Goal: Transaction & Acquisition: Purchase product/service

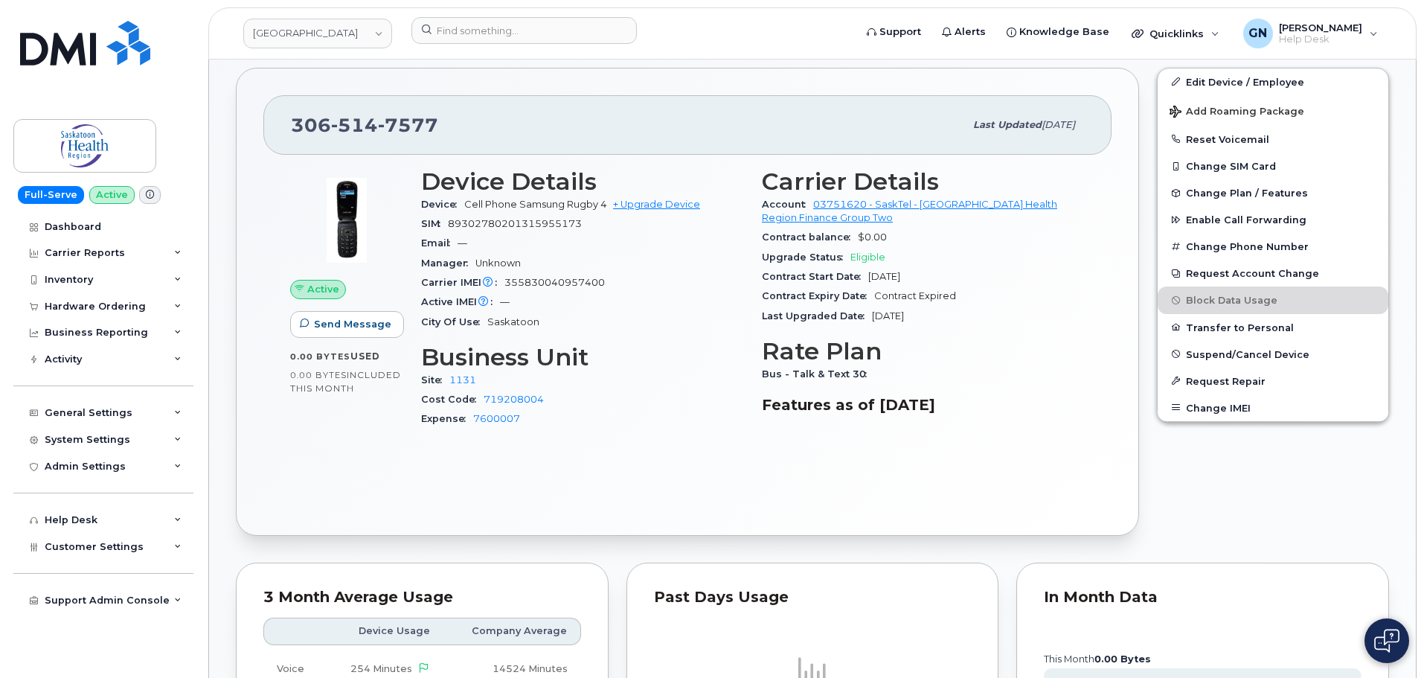
scroll to position [372, 0]
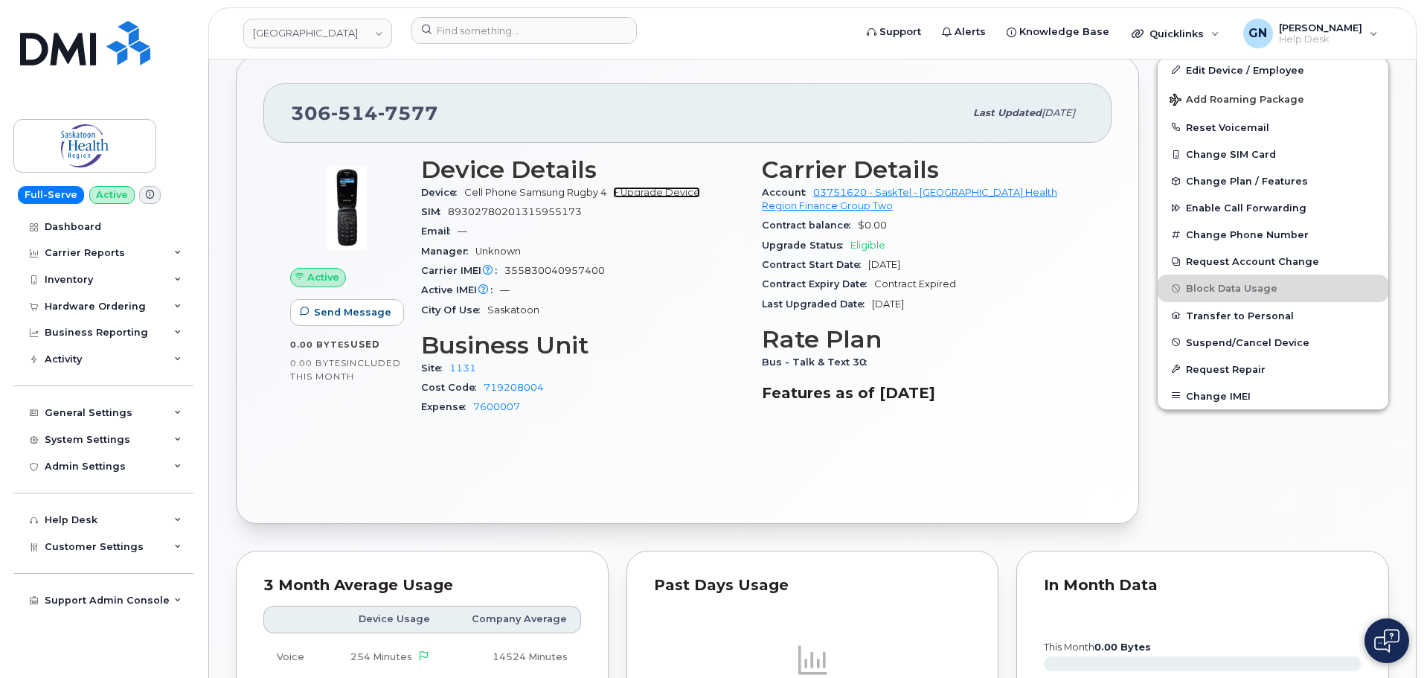
click at [659, 197] on link "+ Upgrade Device" at bounding box center [656, 192] width 87 height 11
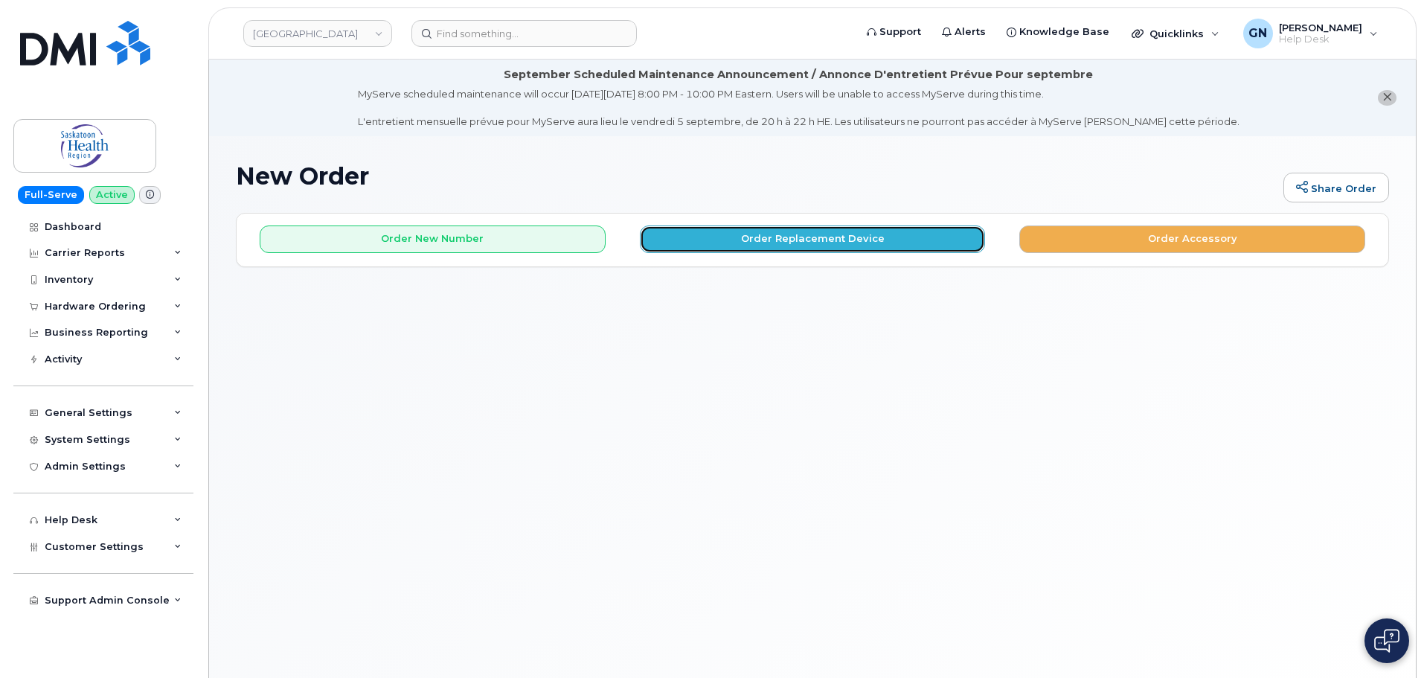
click at [711, 244] on button "Order Replacement Device" at bounding box center [813, 239] width 346 height 28
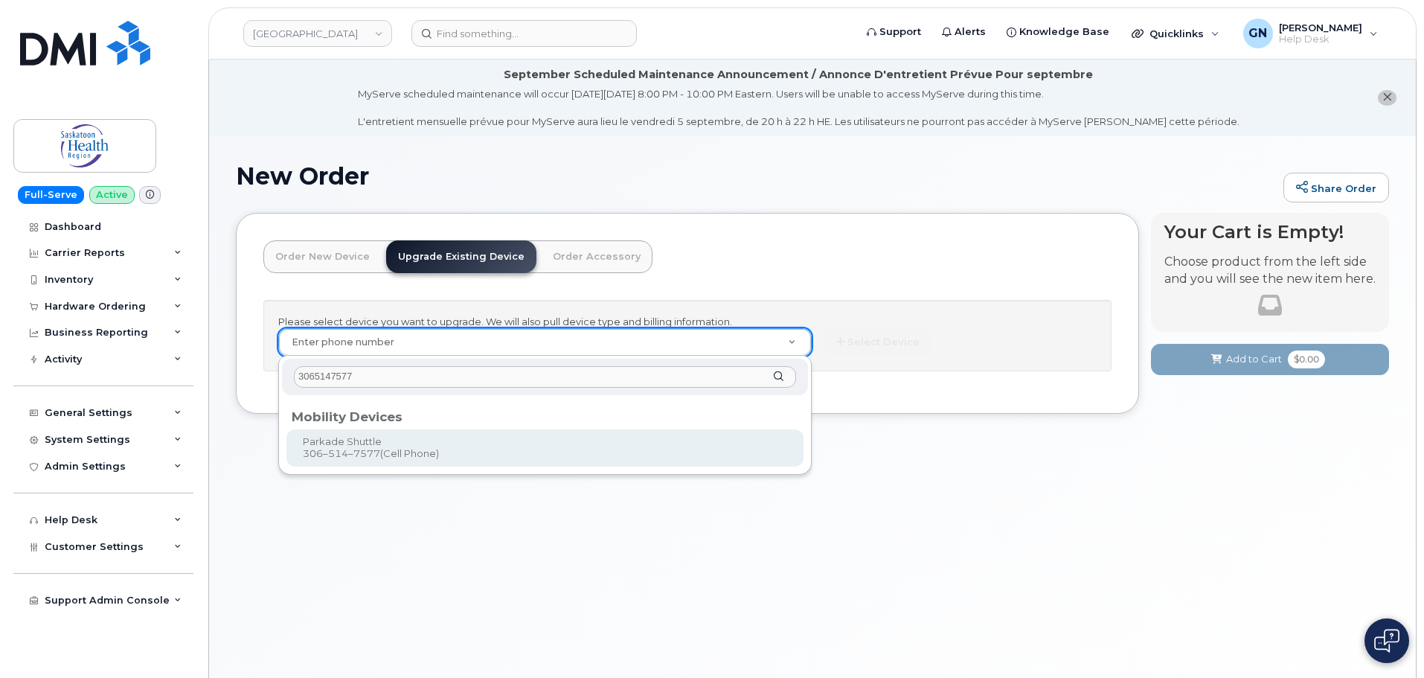
type input "3065147577"
type input "168355"
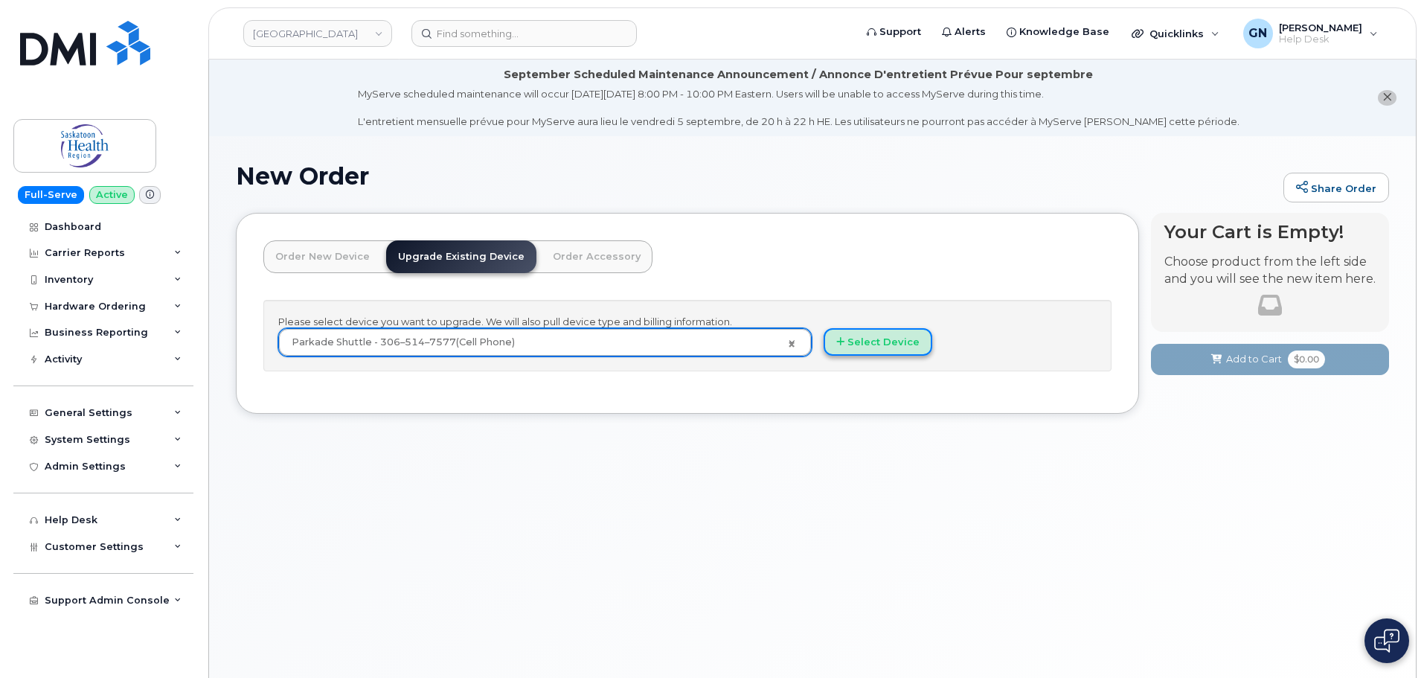
click at [876, 341] on button "Select Device" at bounding box center [878, 342] width 109 height 28
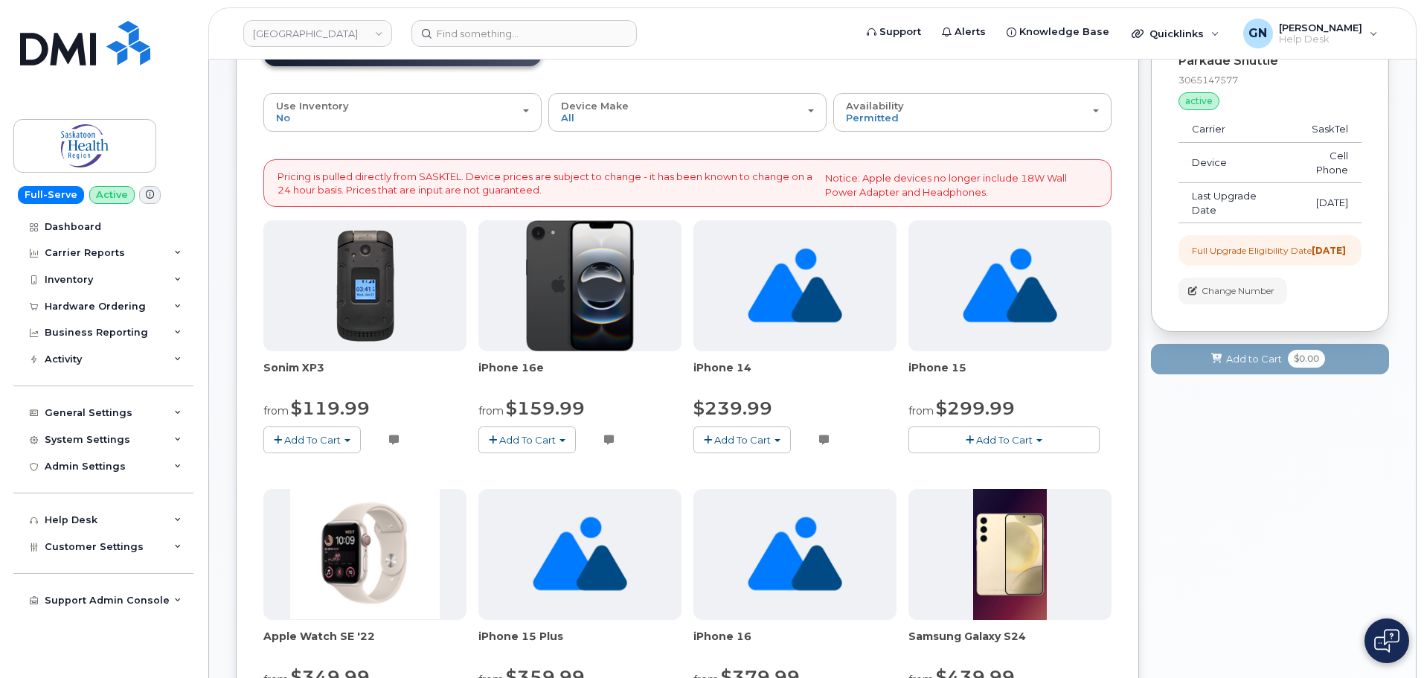
scroll to position [196, 0]
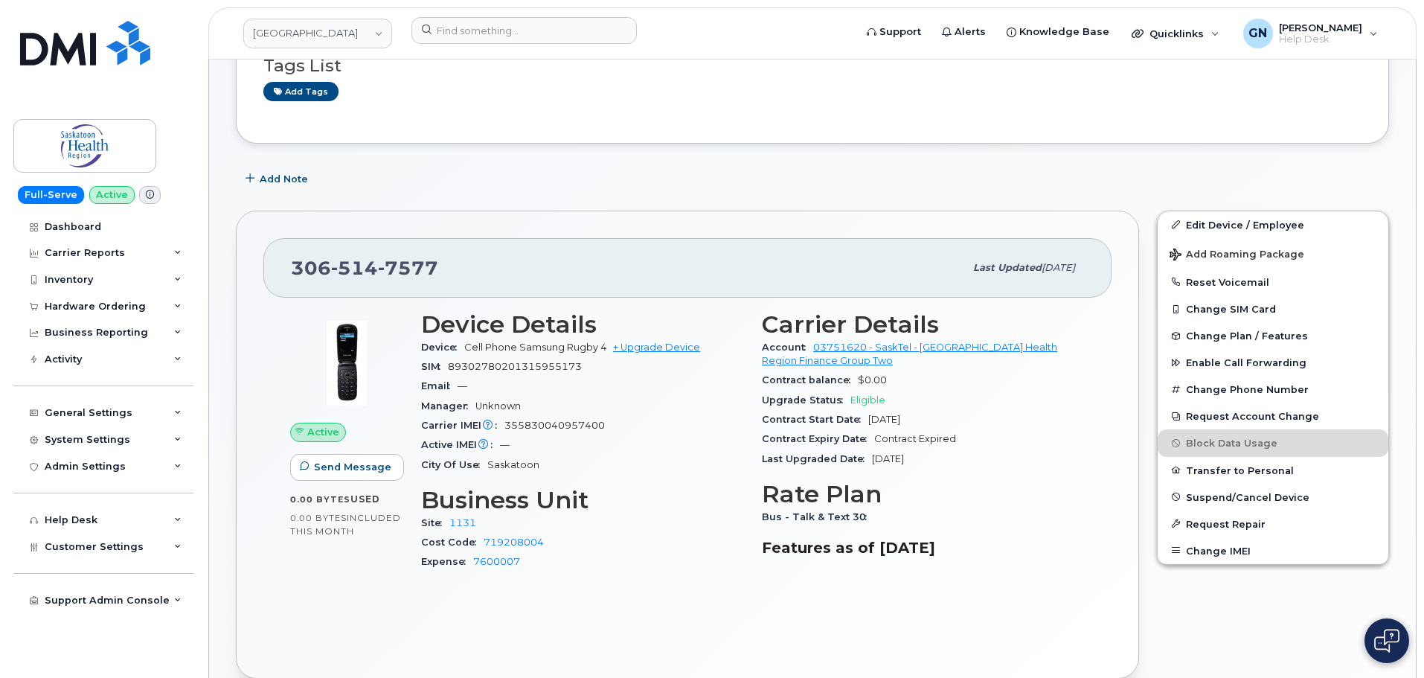
scroll to position [223, 0]
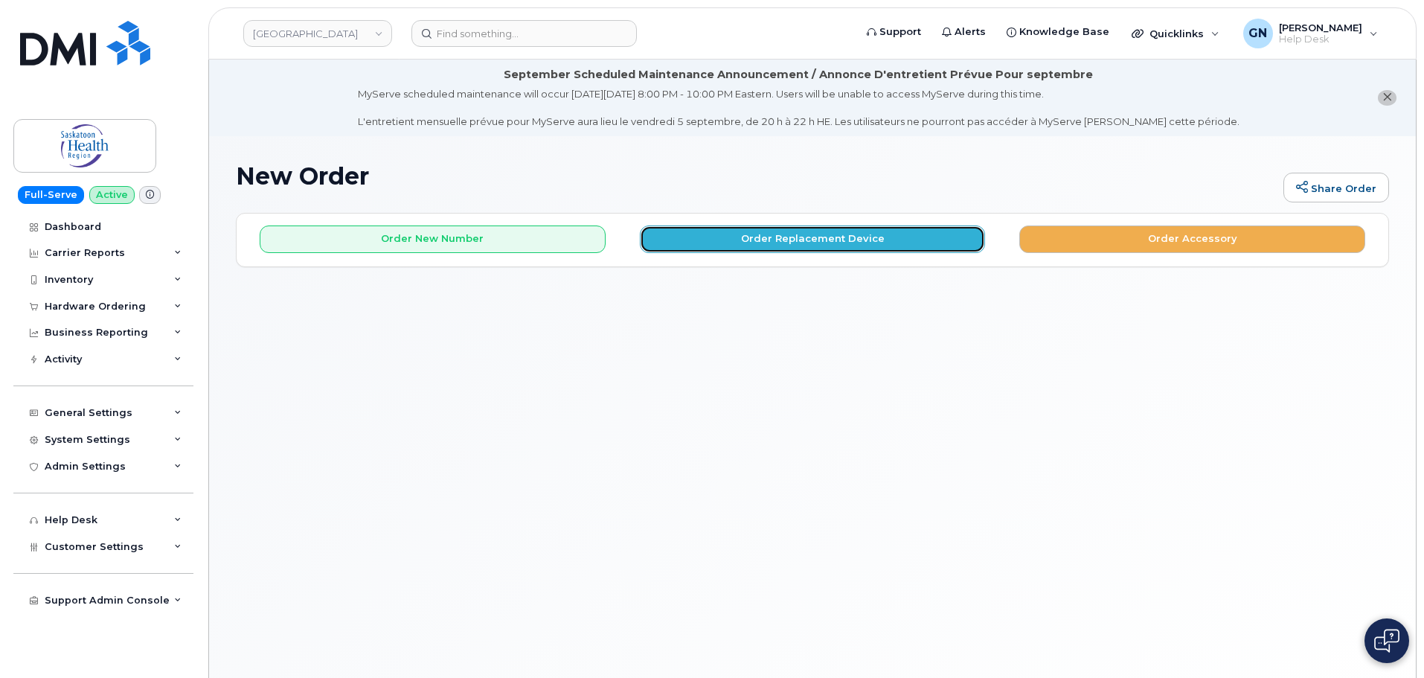
click at [706, 239] on button "Order Replacement Device" at bounding box center [813, 239] width 346 height 28
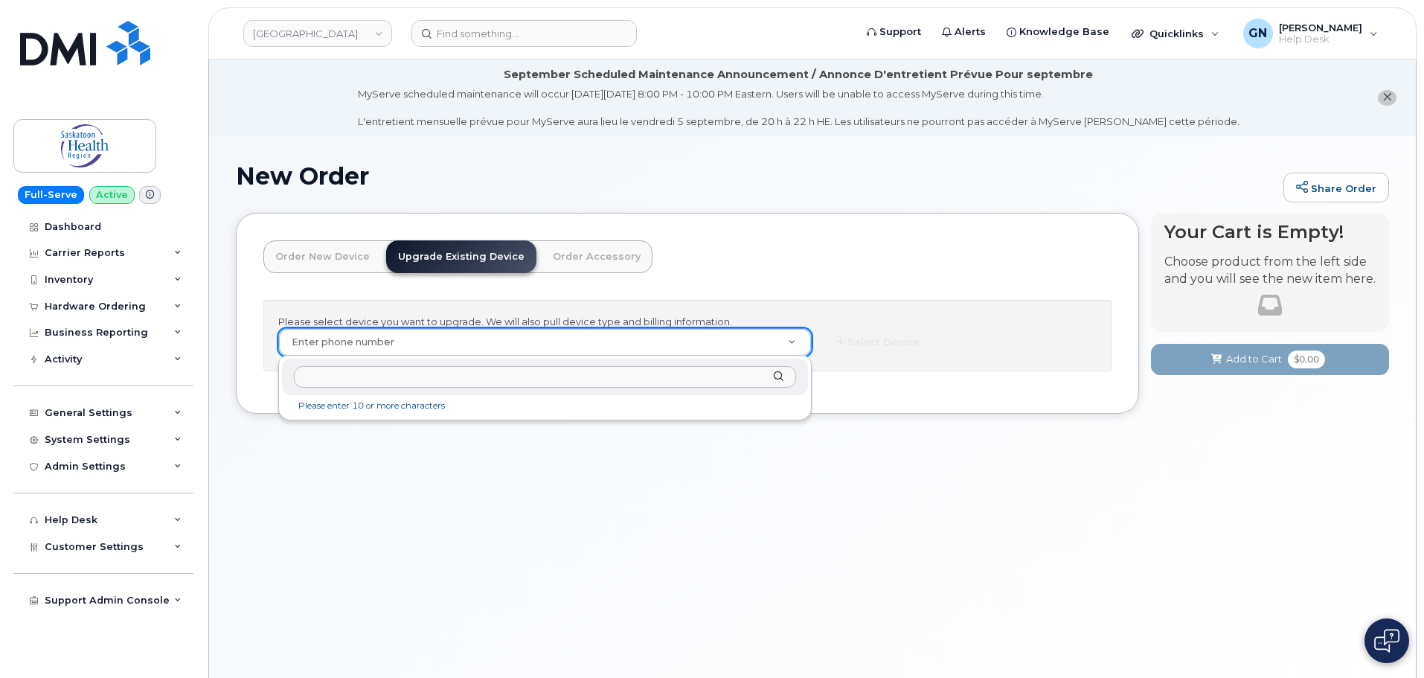
type input "Greg Panio 3065527397"
drag, startPoint x: 237, startPoint y: 377, endPoint x: 115, endPoint y: 388, distance: 121.8
click at [115, 388] on body "Saskatoon Health Region Support Alerts Knowledge Base Quicklinks Suspend / Canc…" at bounding box center [712, 381] width 1424 height 762
click at [554, 379] on input "text" at bounding box center [545, 377] width 502 height 22
paste input "3065147577"
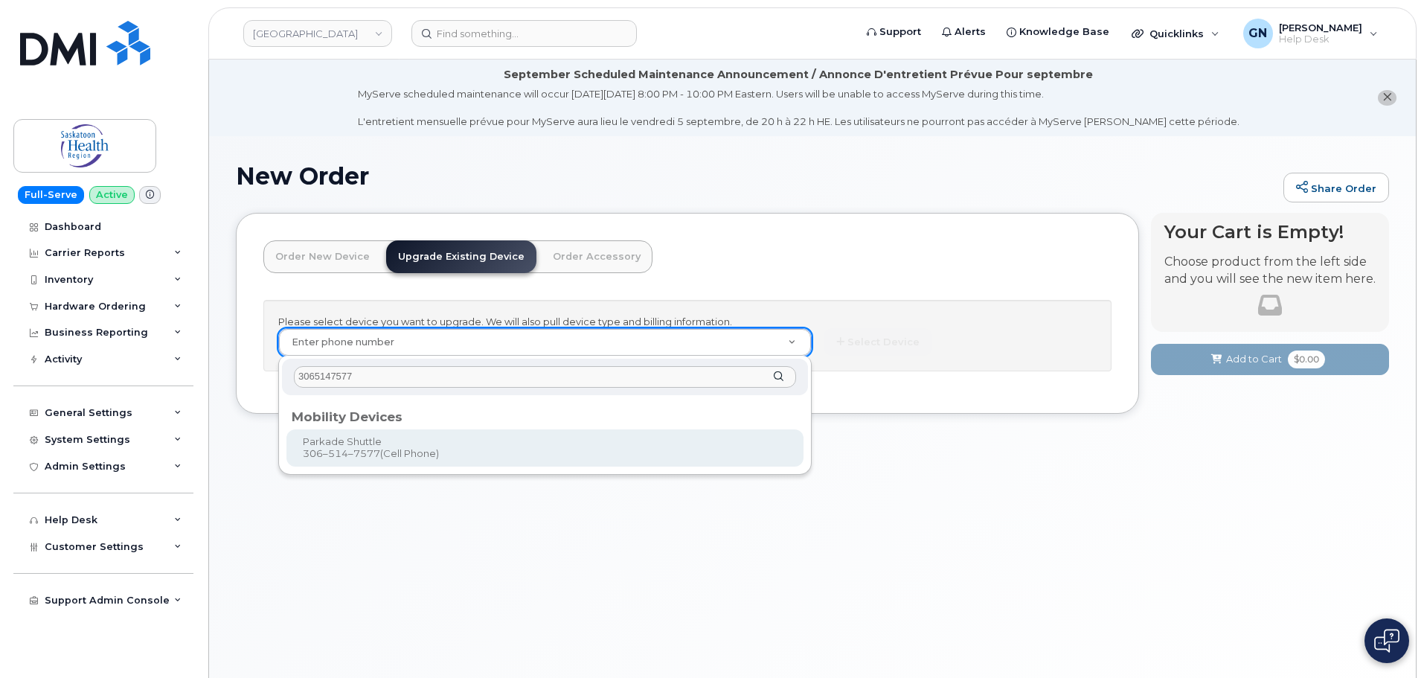
type input "3065147577"
type input "168355"
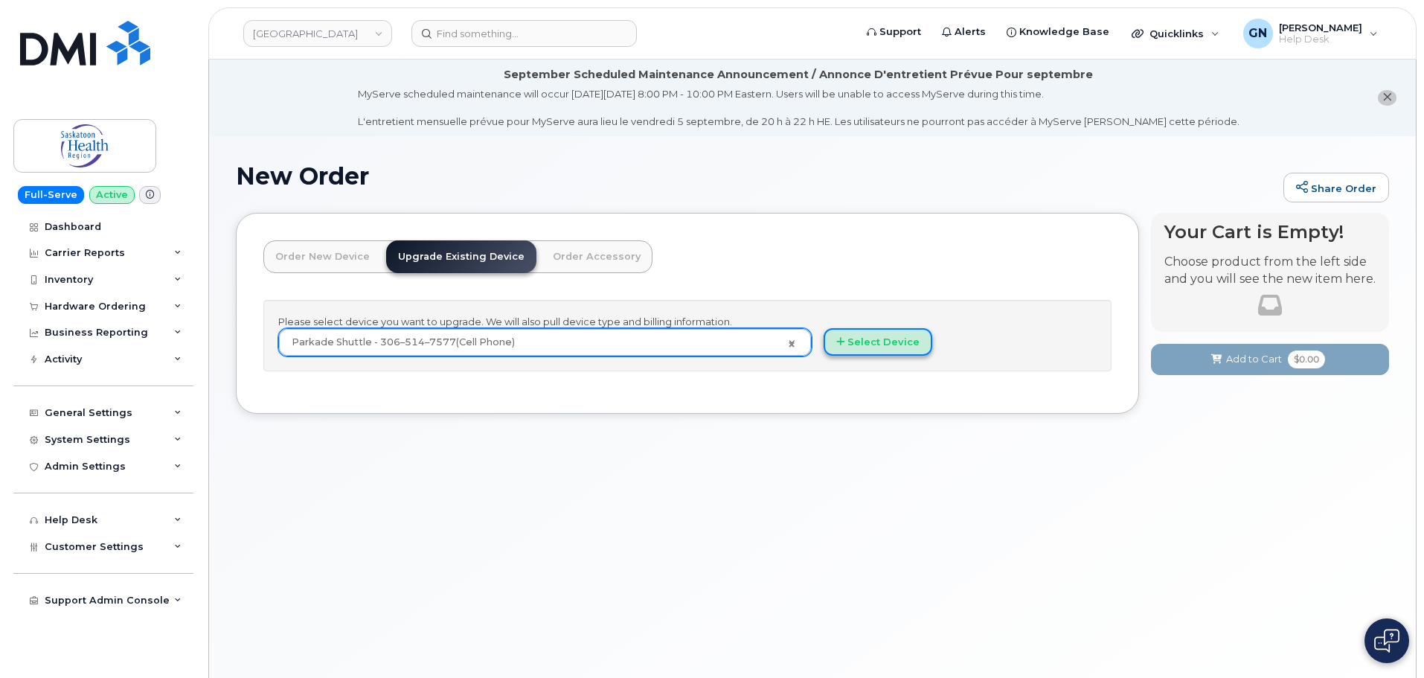
click at [861, 333] on button "Select Device" at bounding box center [878, 342] width 109 height 28
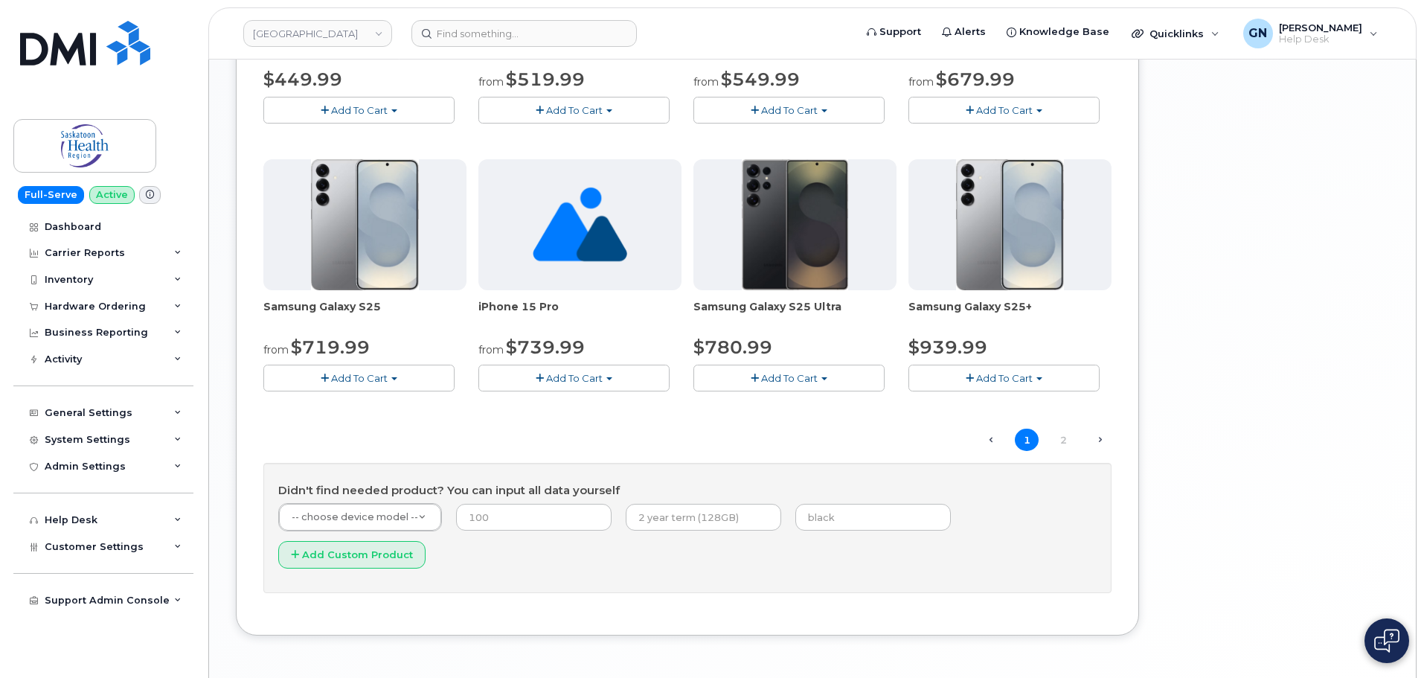
scroll to position [1089, 0]
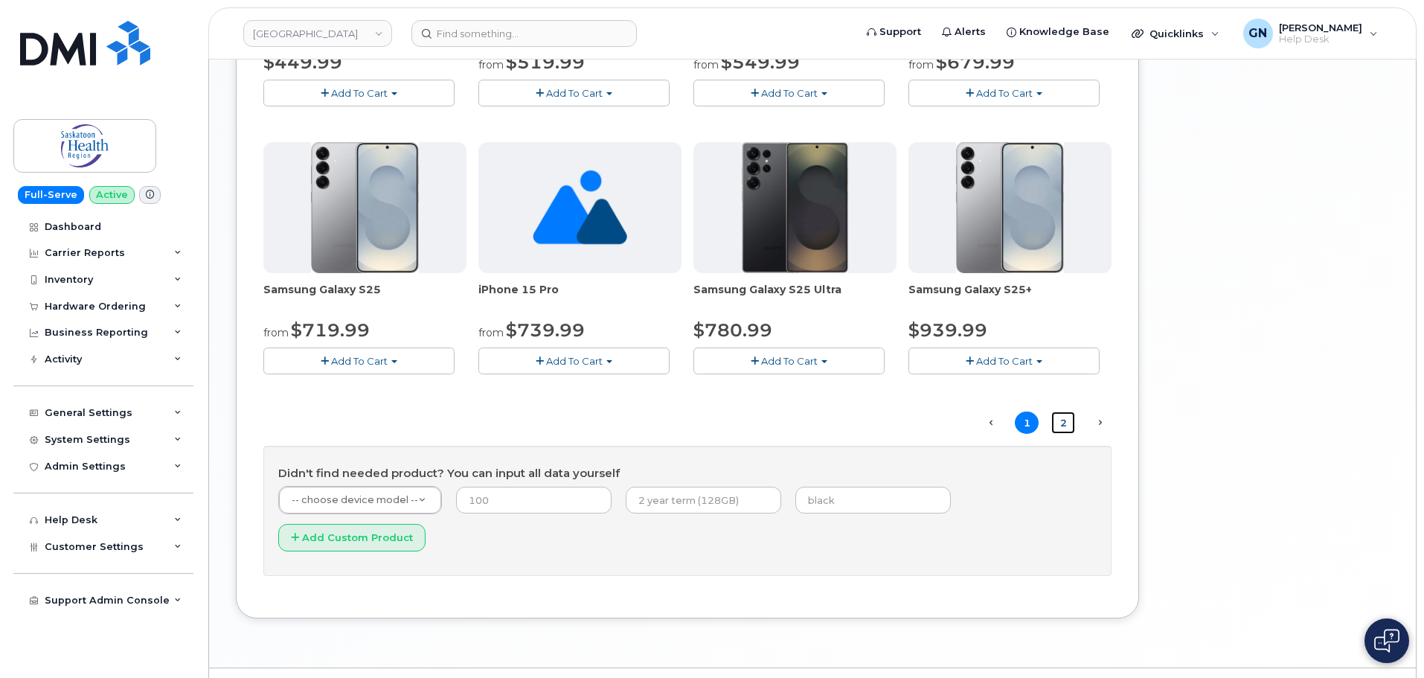
click at [1061, 425] on link "2" at bounding box center [1063, 422] width 24 height 23
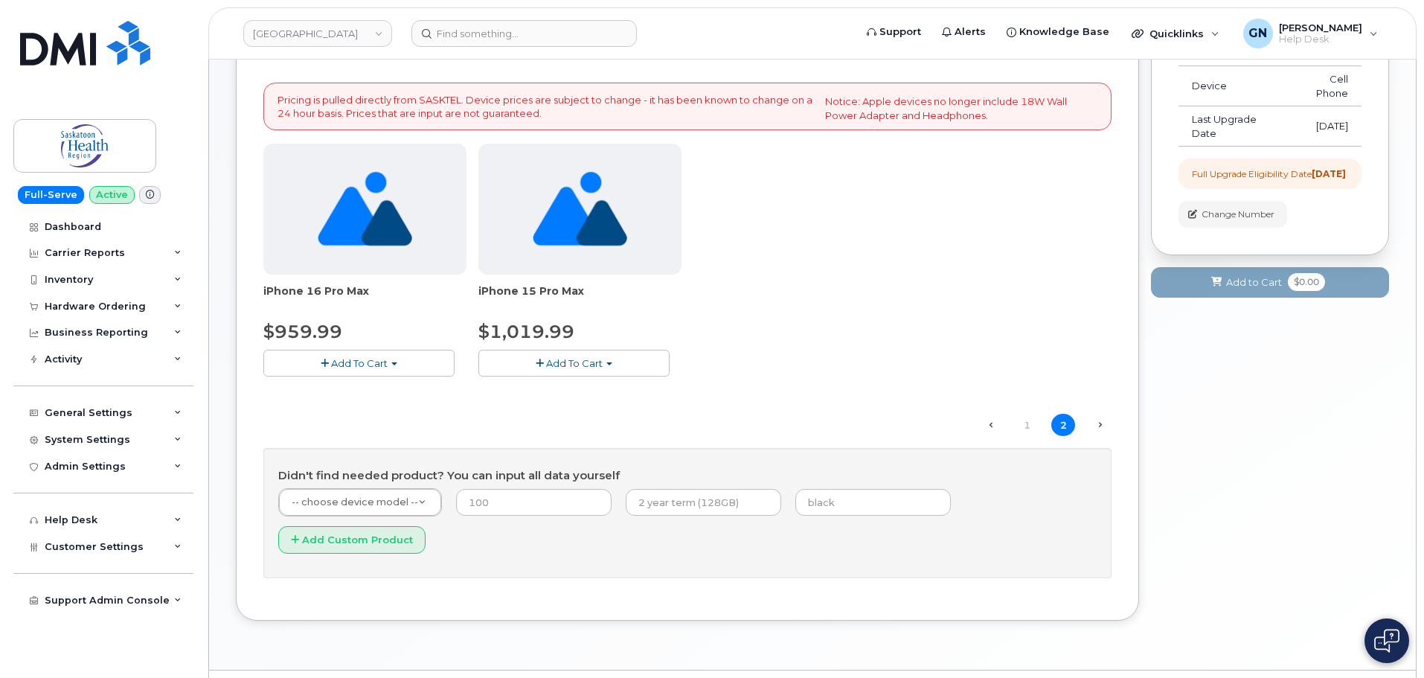
scroll to position [286, 0]
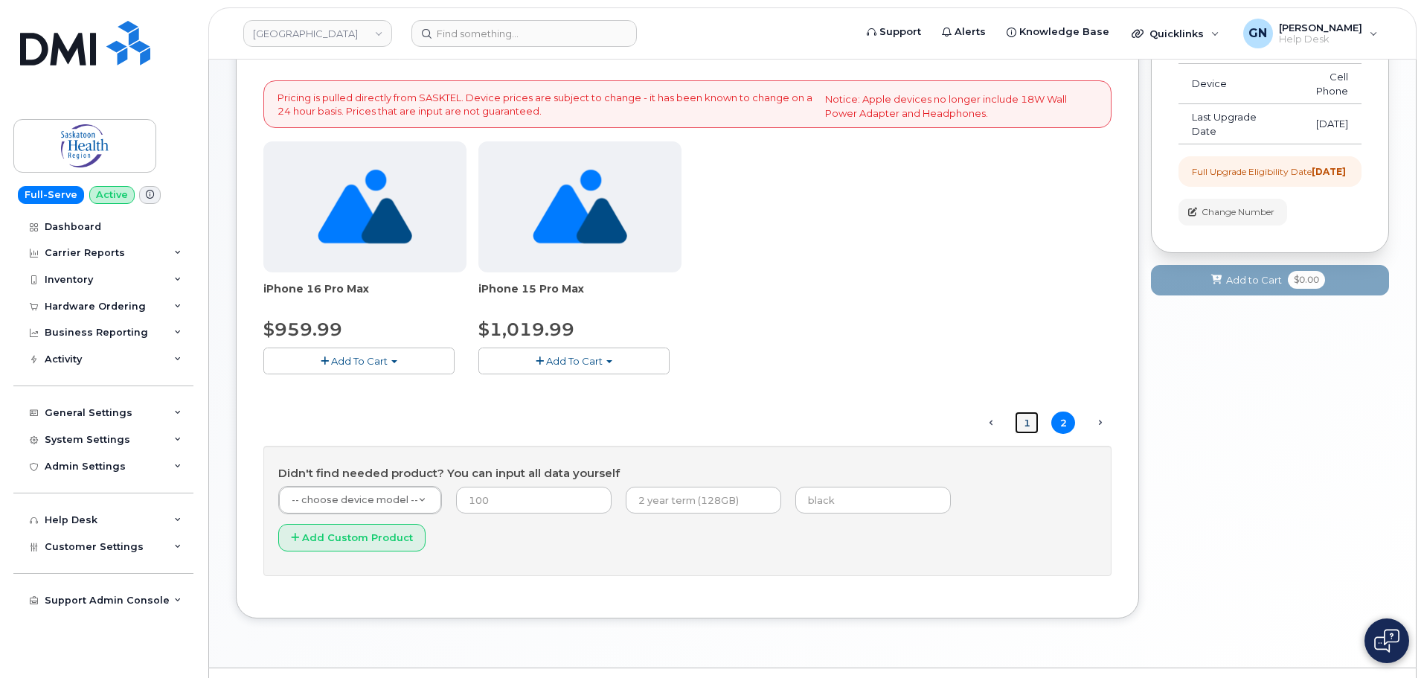
click at [1028, 426] on link "1" at bounding box center [1027, 422] width 24 height 23
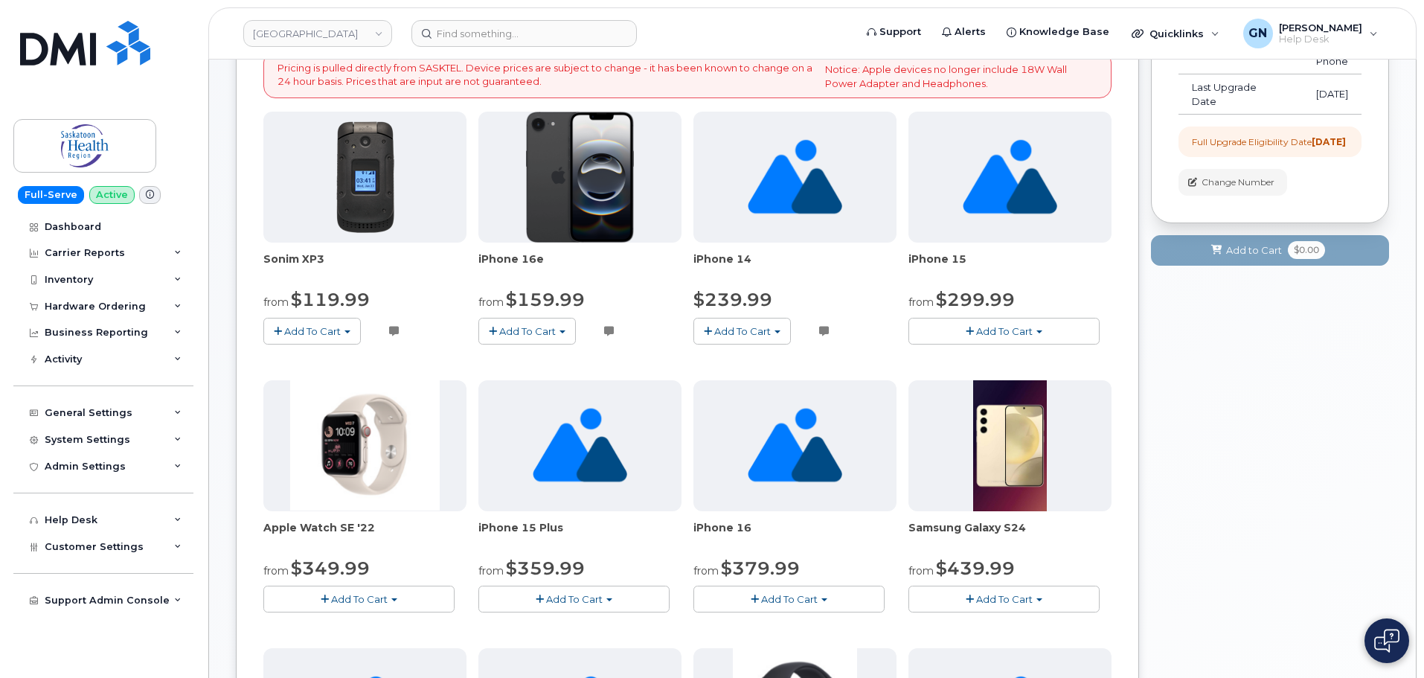
scroll to position [307, 0]
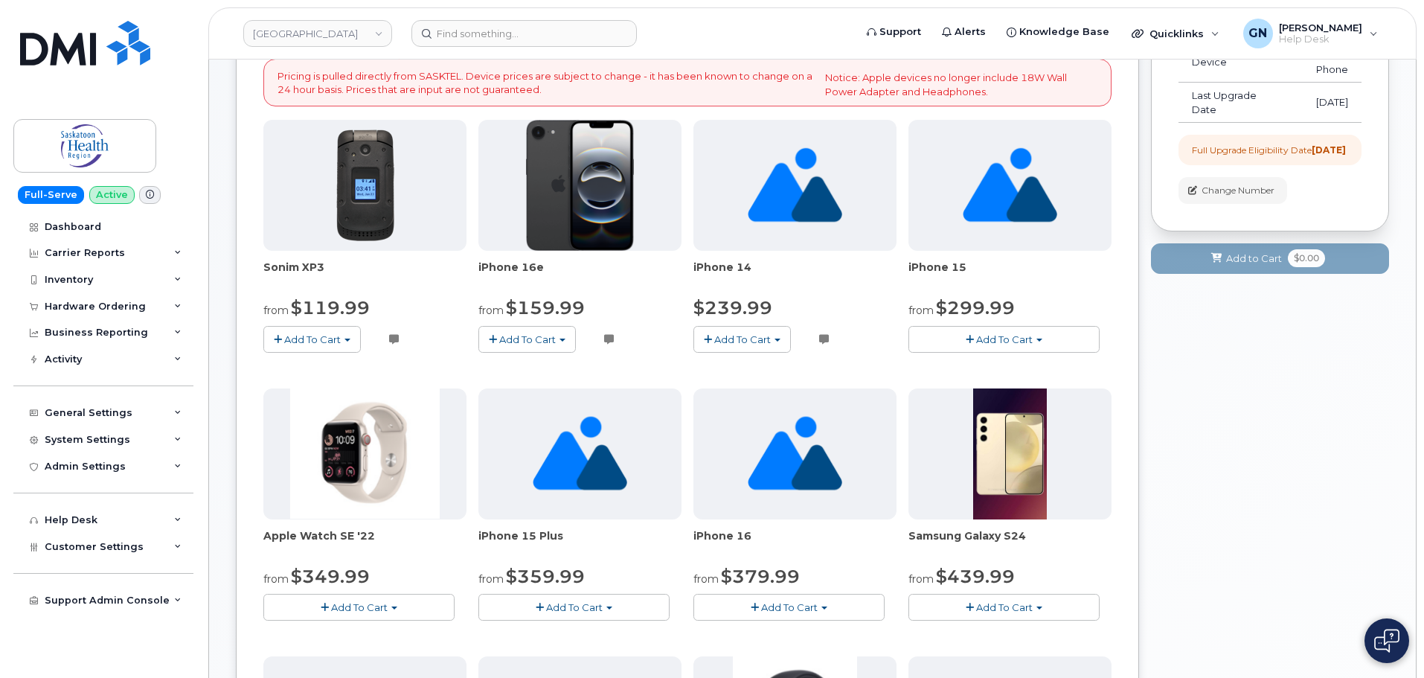
click at [539, 345] on span "Add To Cart" at bounding box center [527, 339] width 57 height 12
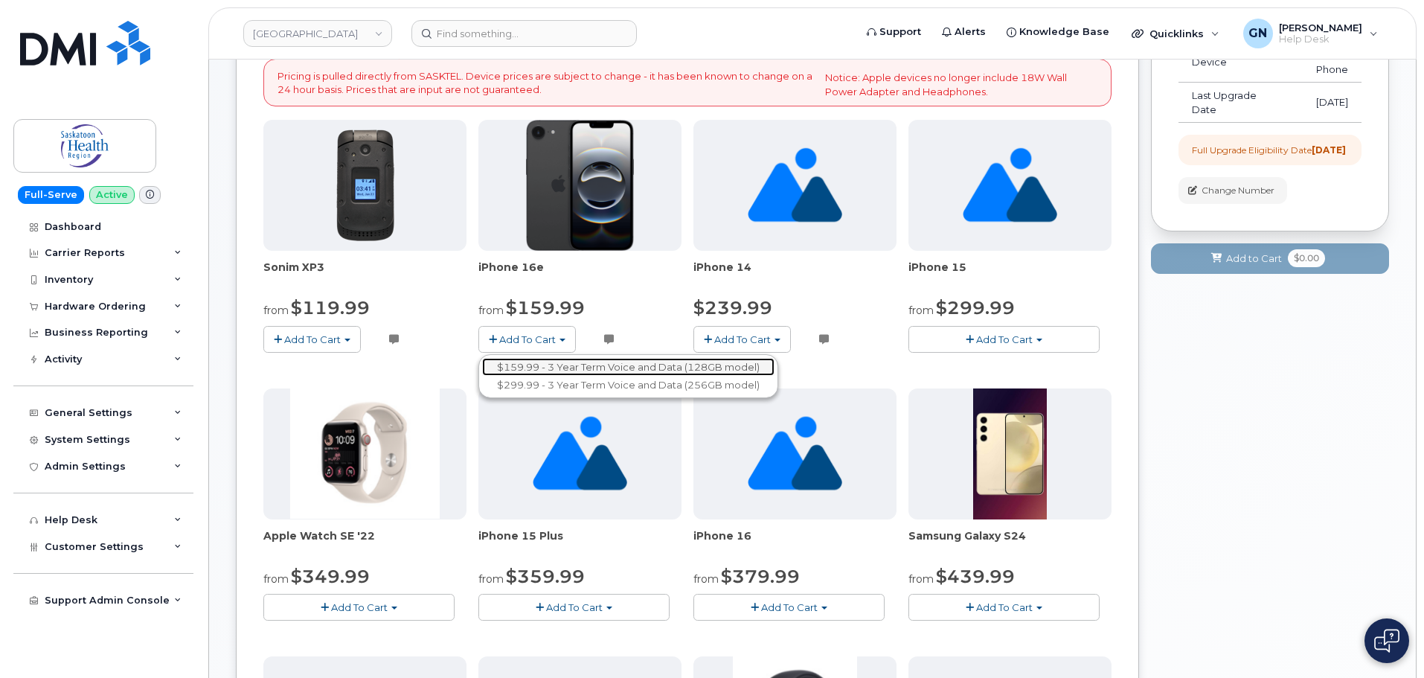
click at [556, 368] on link "$159.99 - 3 Year Term Voice and Data (128GB model)" at bounding box center [628, 367] width 292 height 19
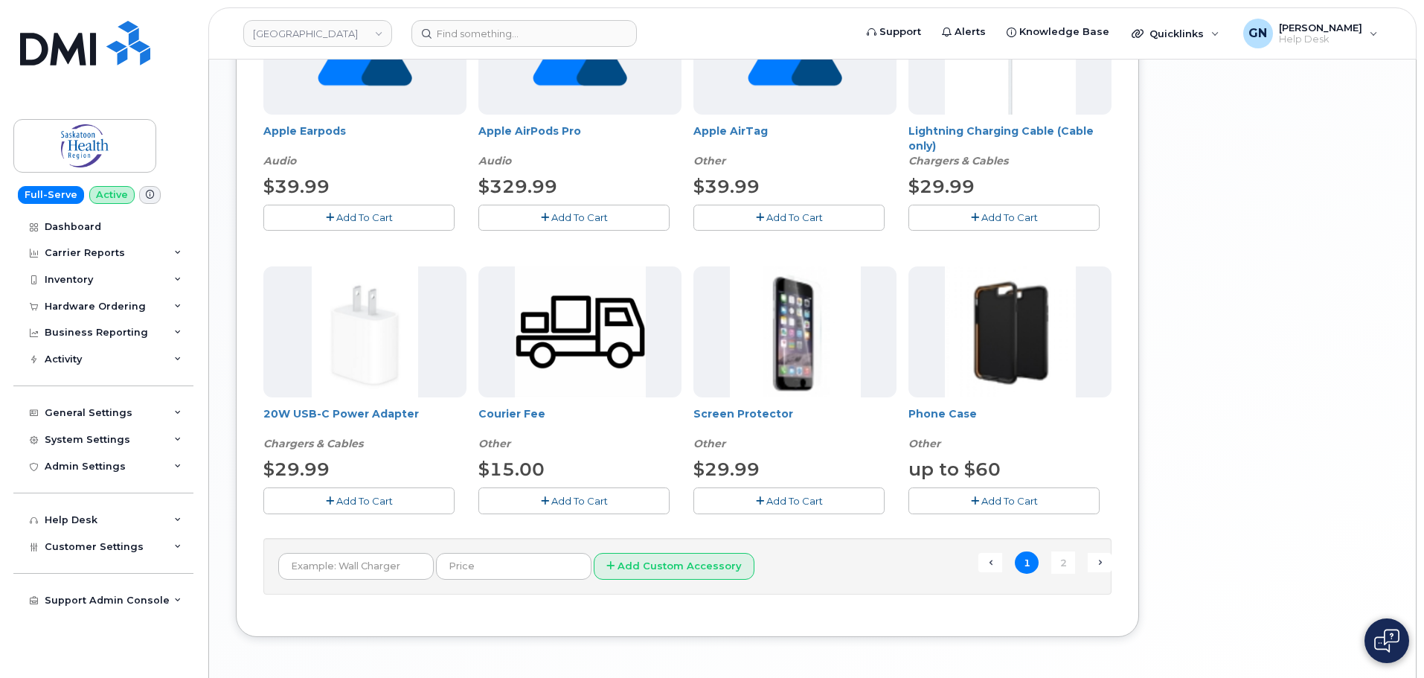
scroll to position [1051, 0]
click at [975, 212] on icon "button" at bounding box center [975, 217] width 8 height 10
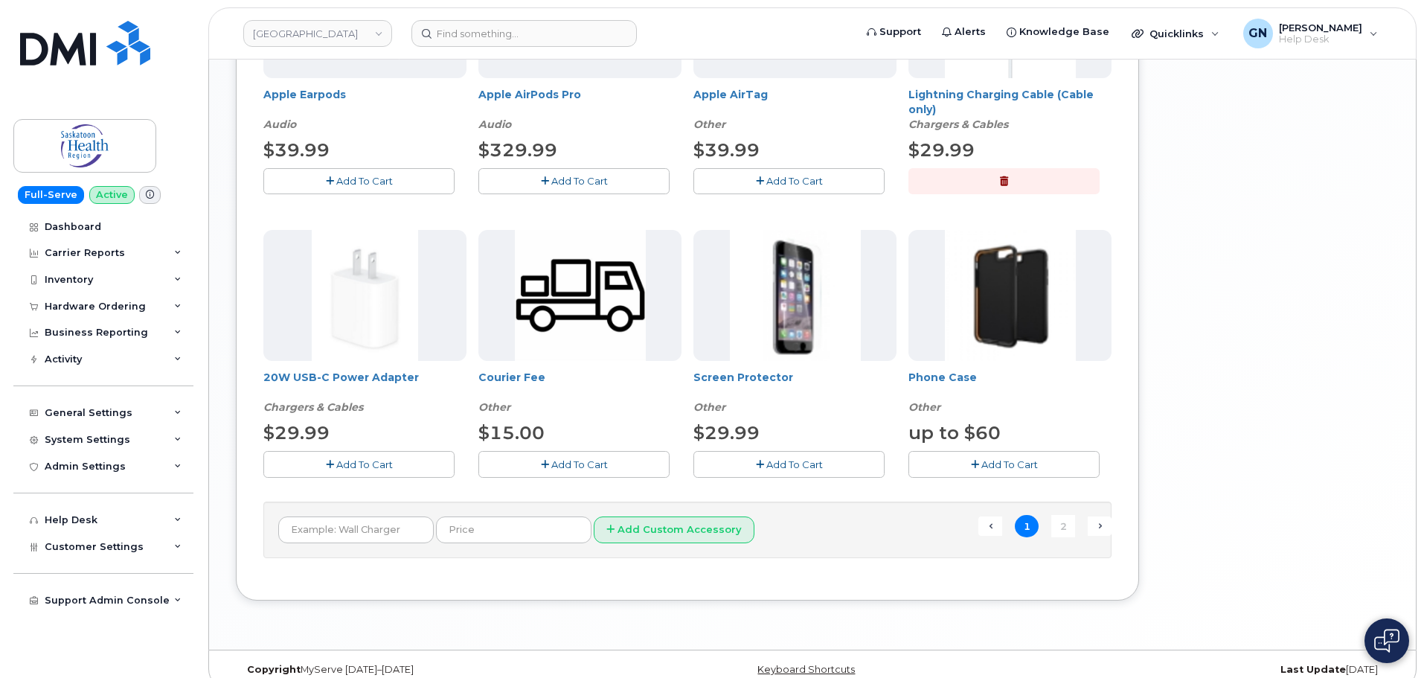
scroll to position [1106, 0]
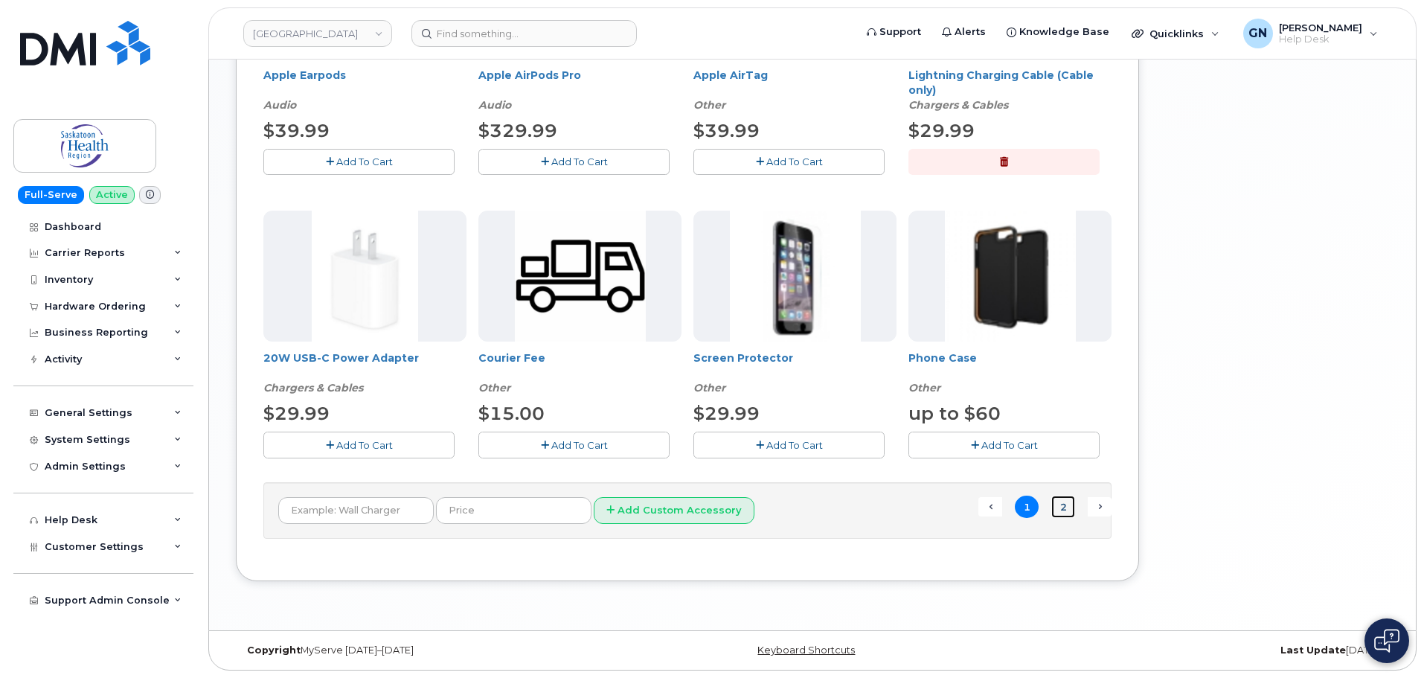
click at [1066, 512] on link "2" at bounding box center [1063, 507] width 24 height 23
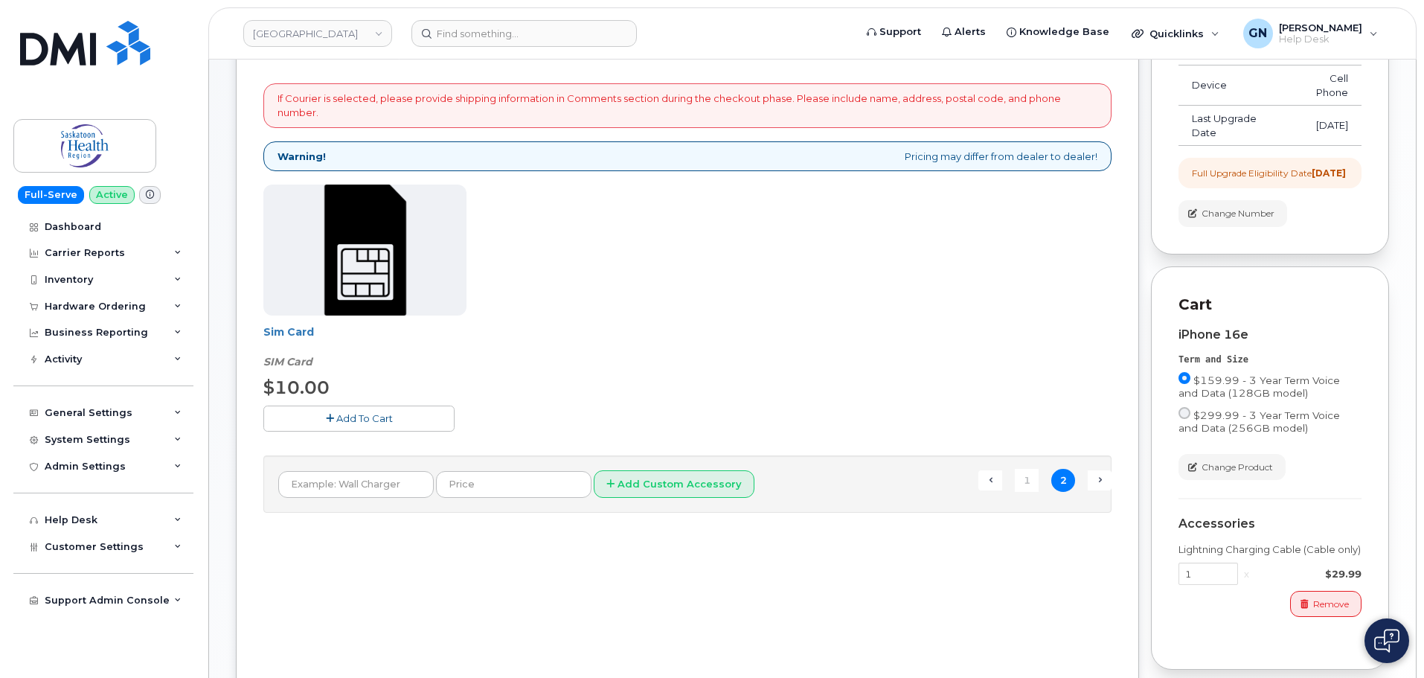
scroll to position [357, 0]
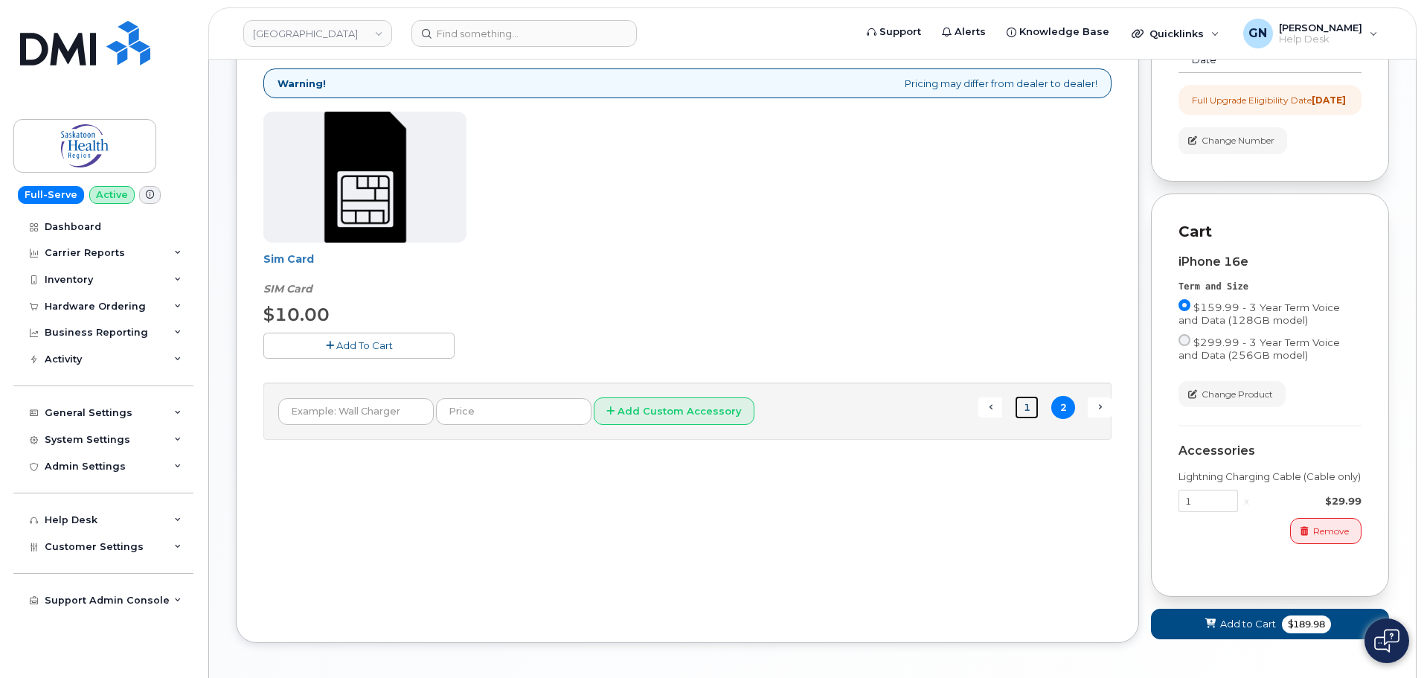
click at [1025, 412] on link "1" at bounding box center [1027, 407] width 24 height 23
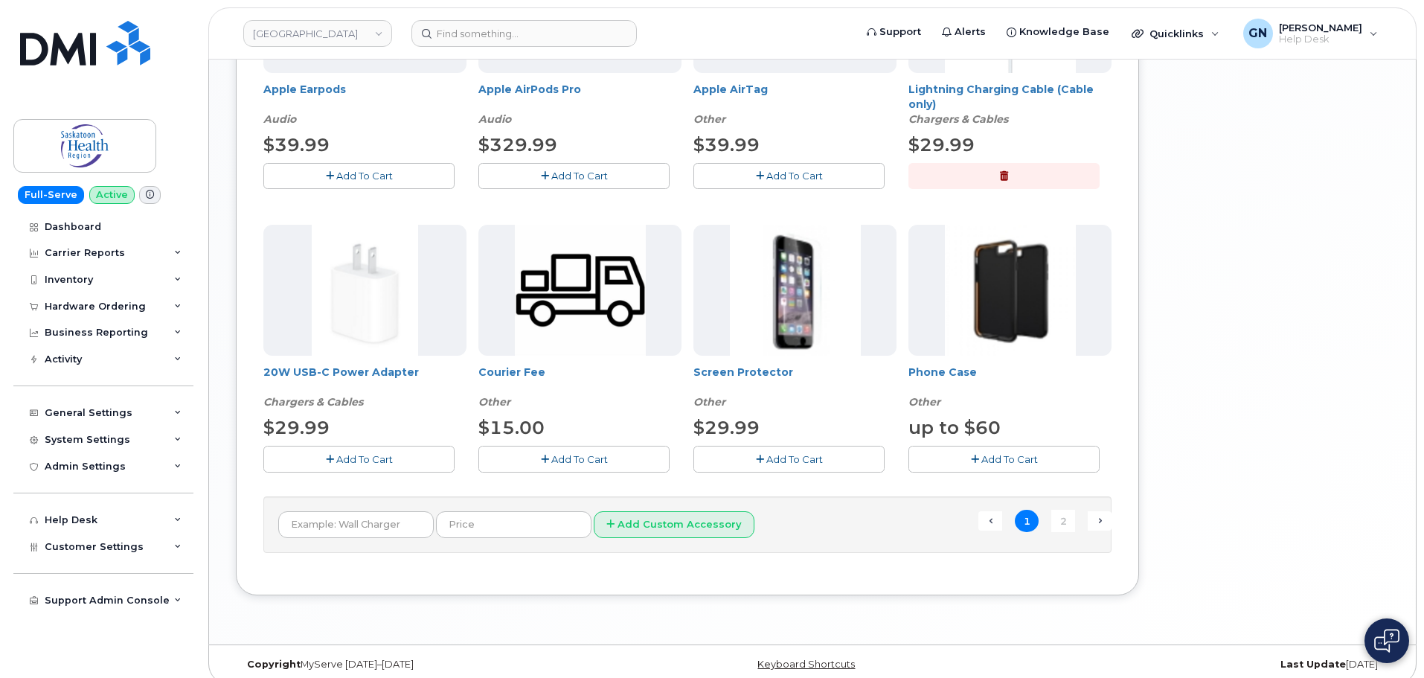
scroll to position [1101, 0]
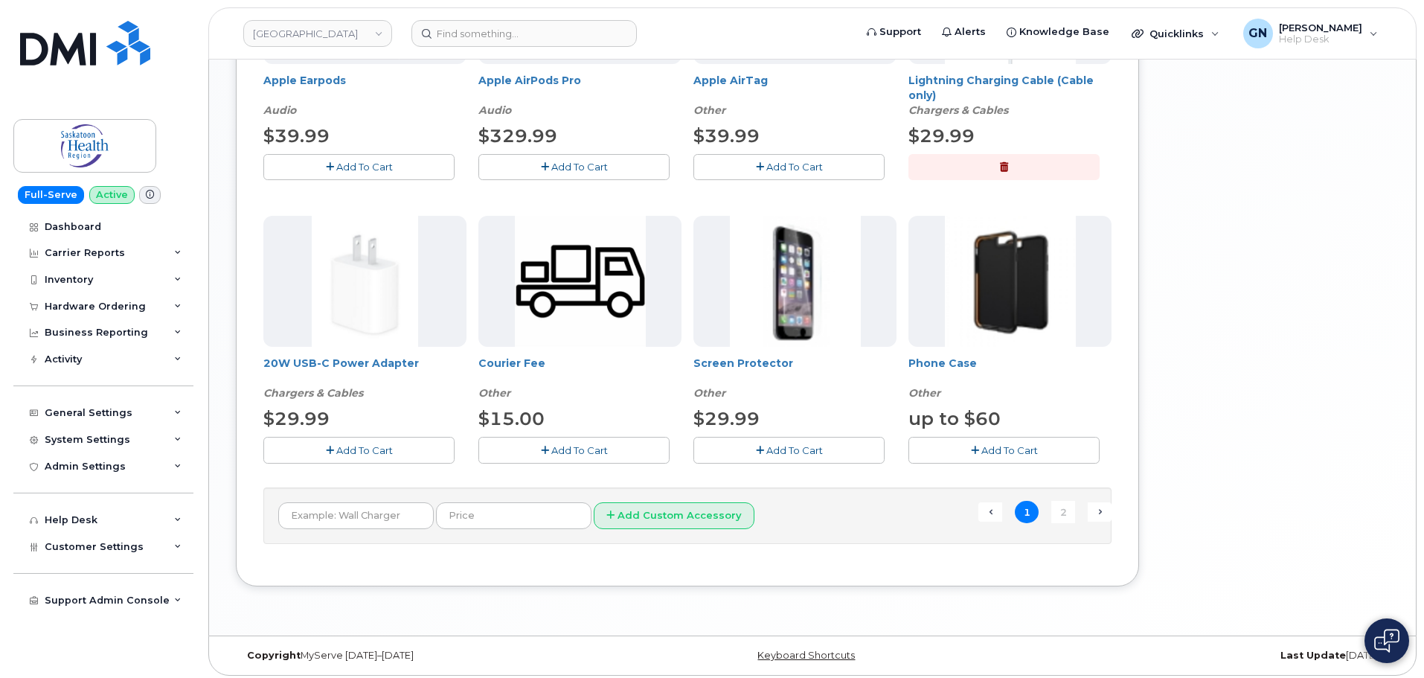
click at [395, 448] on button "Add To Cart" at bounding box center [358, 450] width 191 height 26
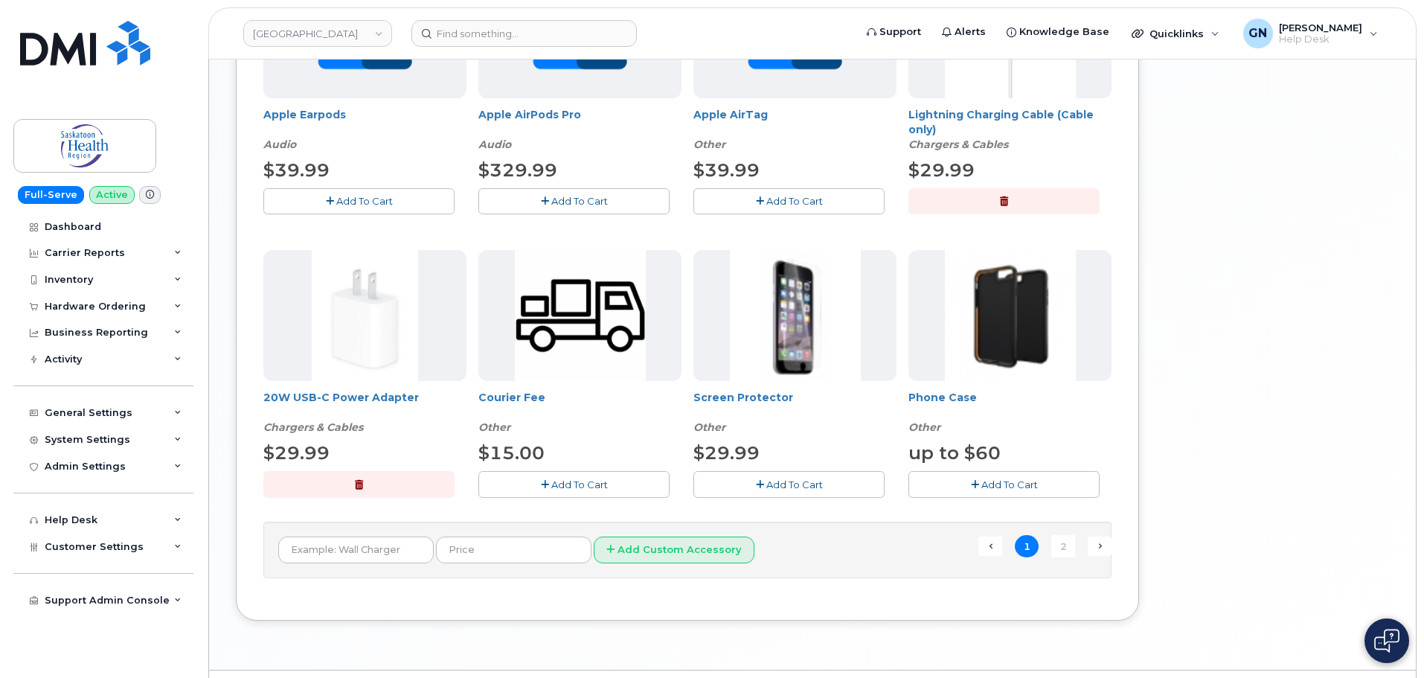
scroll to position [1106, 0]
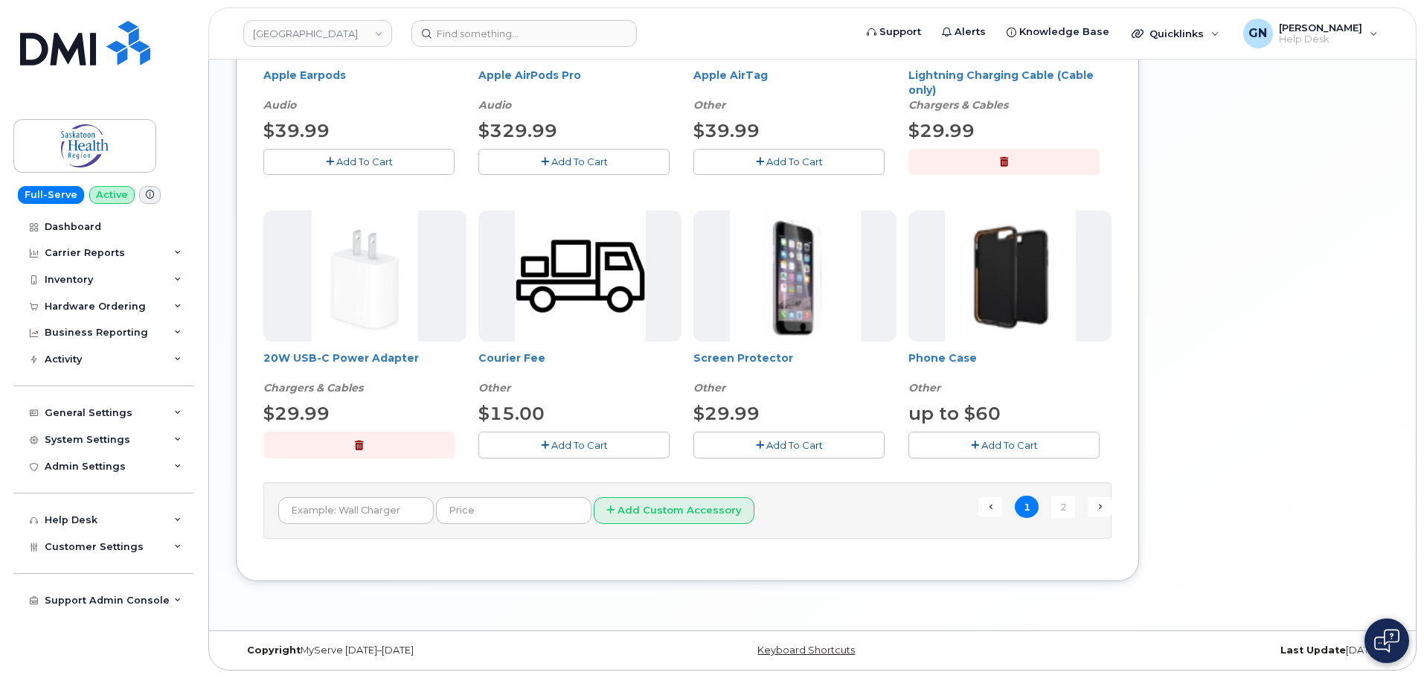
click at [990, 451] on button "Add To Cart" at bounding box center [1004, 445] width 191 height 26
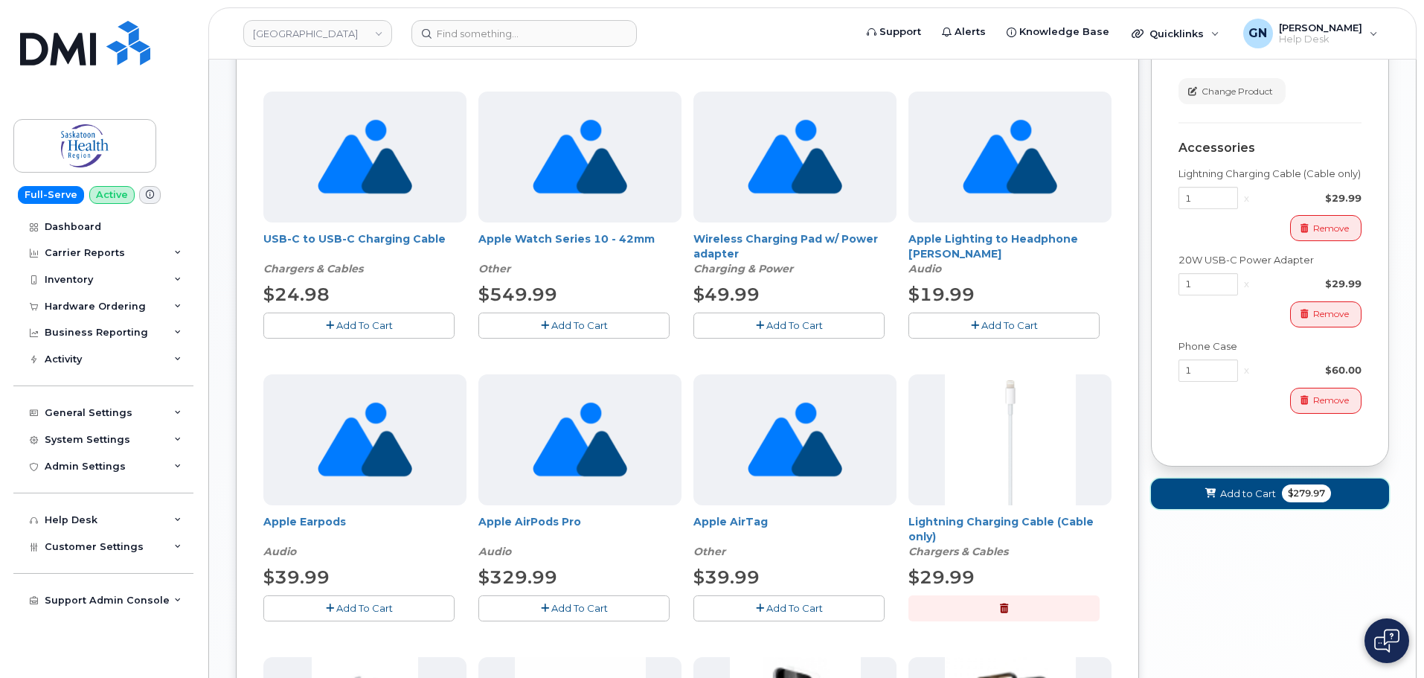
click at [1253, 501] on span "Add to Cart" at bounding box center [1248, 494] width 56 height 14
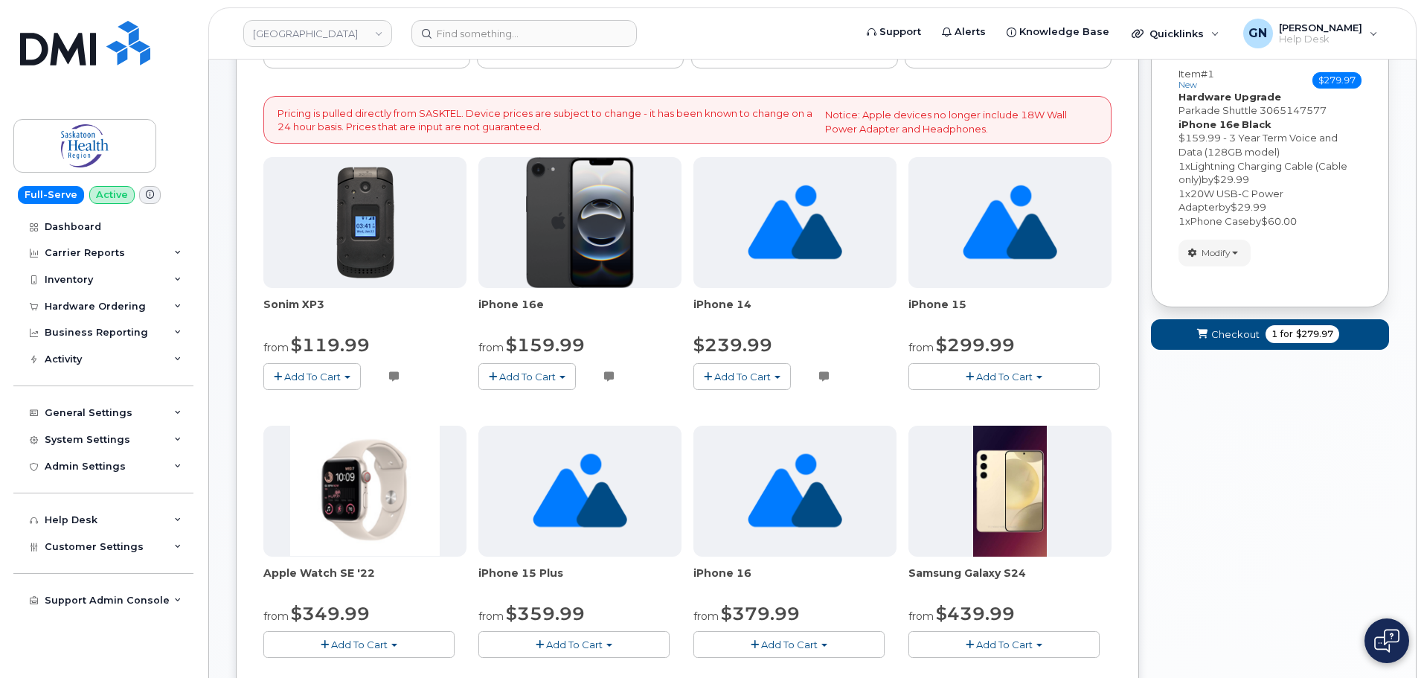
scroll to position [271, 0]
click at [1262, 342] on button "Checkout 1 for $279.97" at bounding box center [1270, 333] width 238 height 31
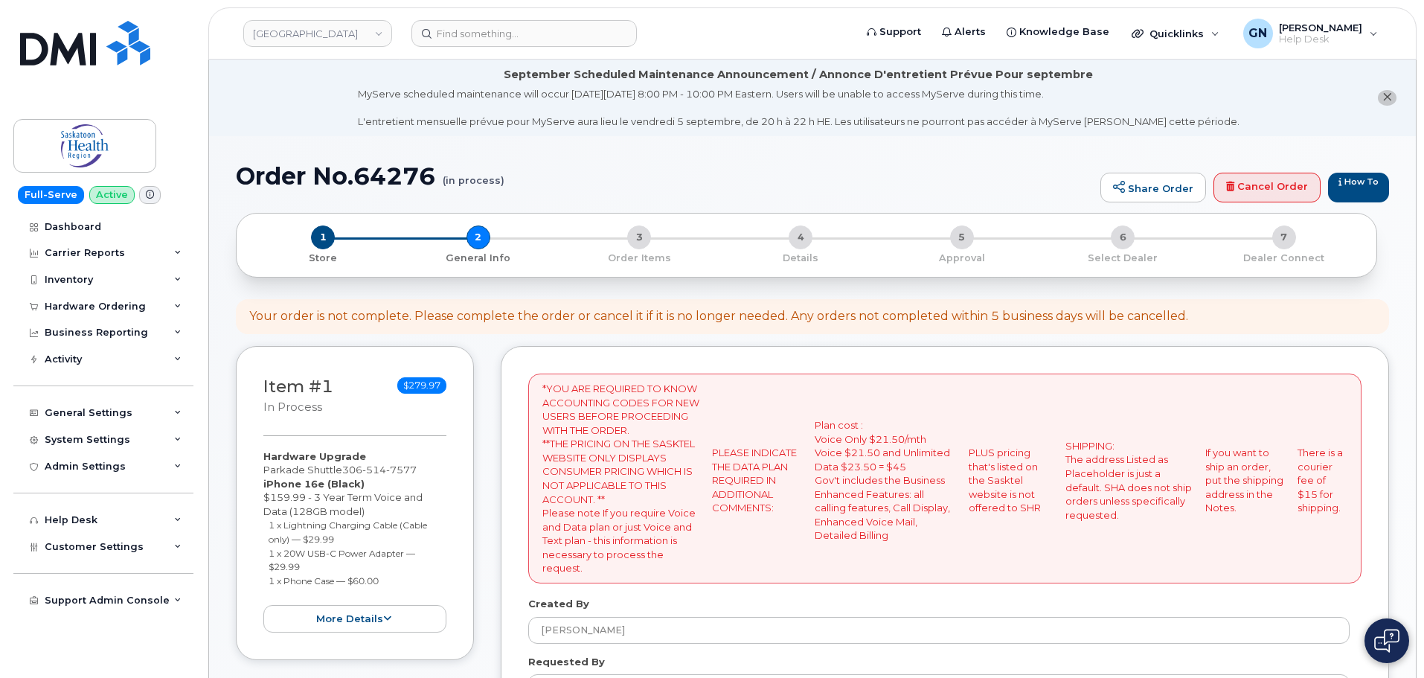
select select
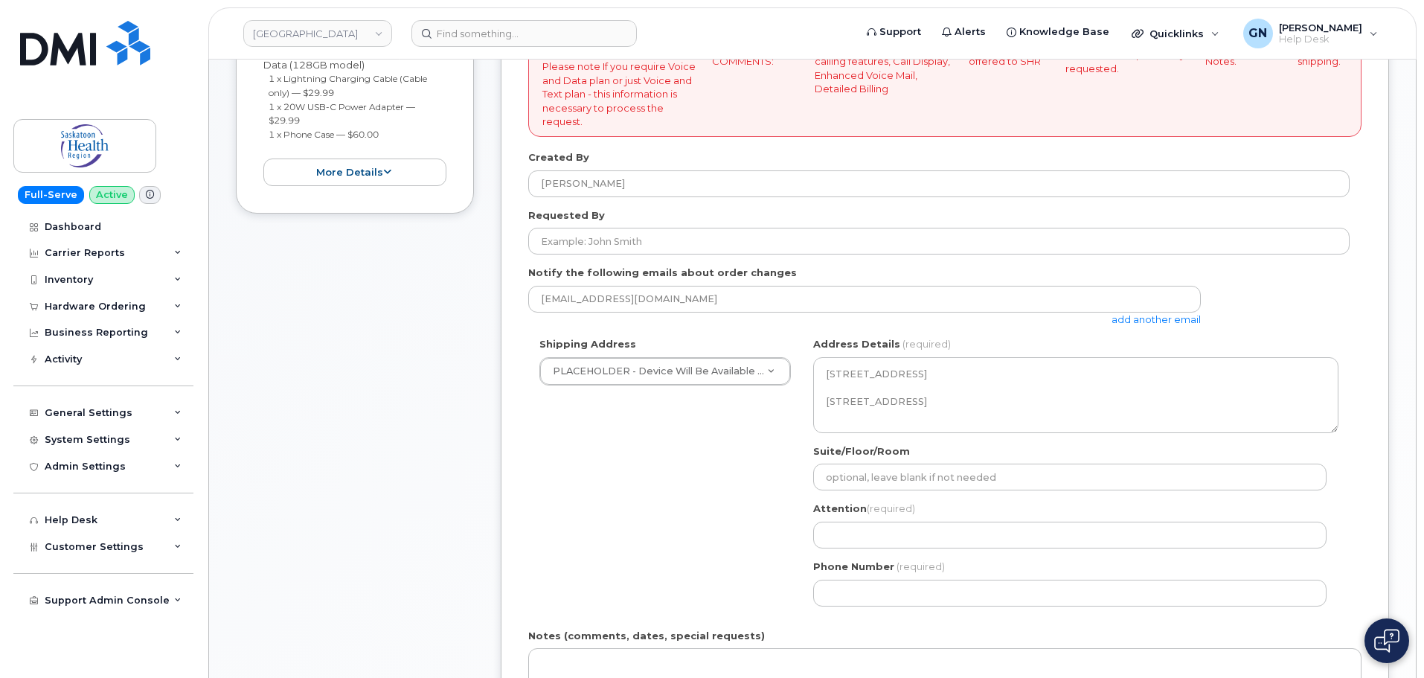
scroll to position [521, 0]
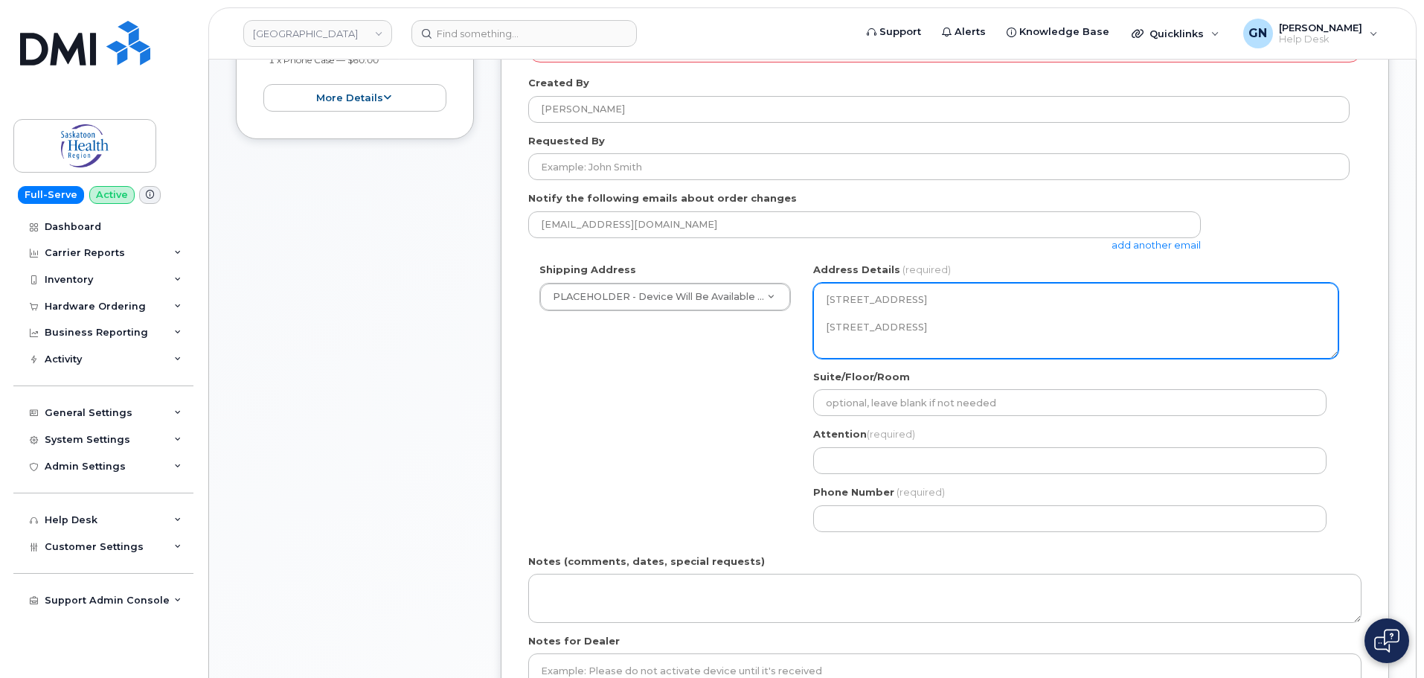
click at [846, 323] on textarea "310 Idylwyld Dr N #101 Saskatoon Saskatchewan S7L 0Z2" at bounding box center [1075, 321] width 525 height 76
drag, startPoint x: 846, startPoint y: 323, endPoint x: 903, endPoint y: 324, distance: 57.3
click at [903, 324] on textarea "310 Idylwyld Dr N #101 Saskatoon Saskatchewan S7L 0Z2" at bounding box center [1075, 321] width 525 height 76
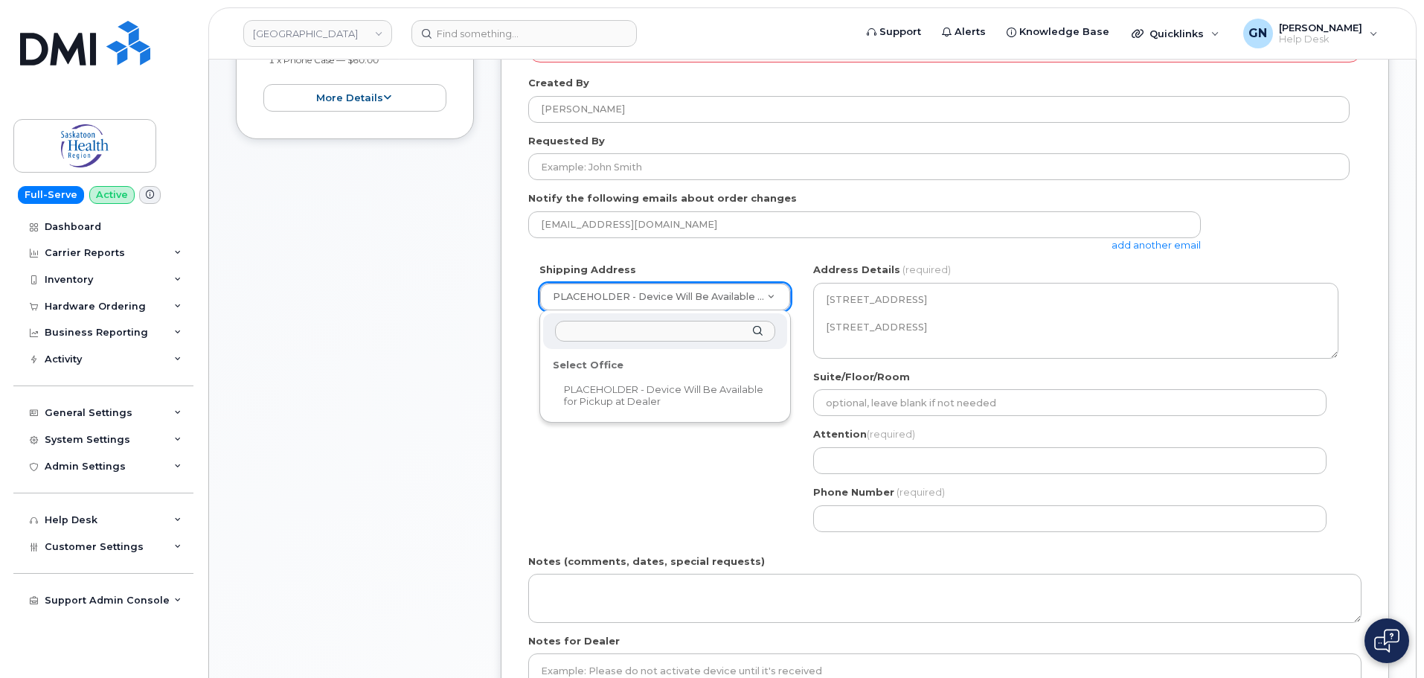
click at [608, 333] on input "text" at bounding box center [665, 332] width 220 height 22
paste input "103 Hospital dr Saskatoon Saskatchewan S7N0W8"
type input "103 Hospital dr Saskatoon Saskatchewan S7N0W8"
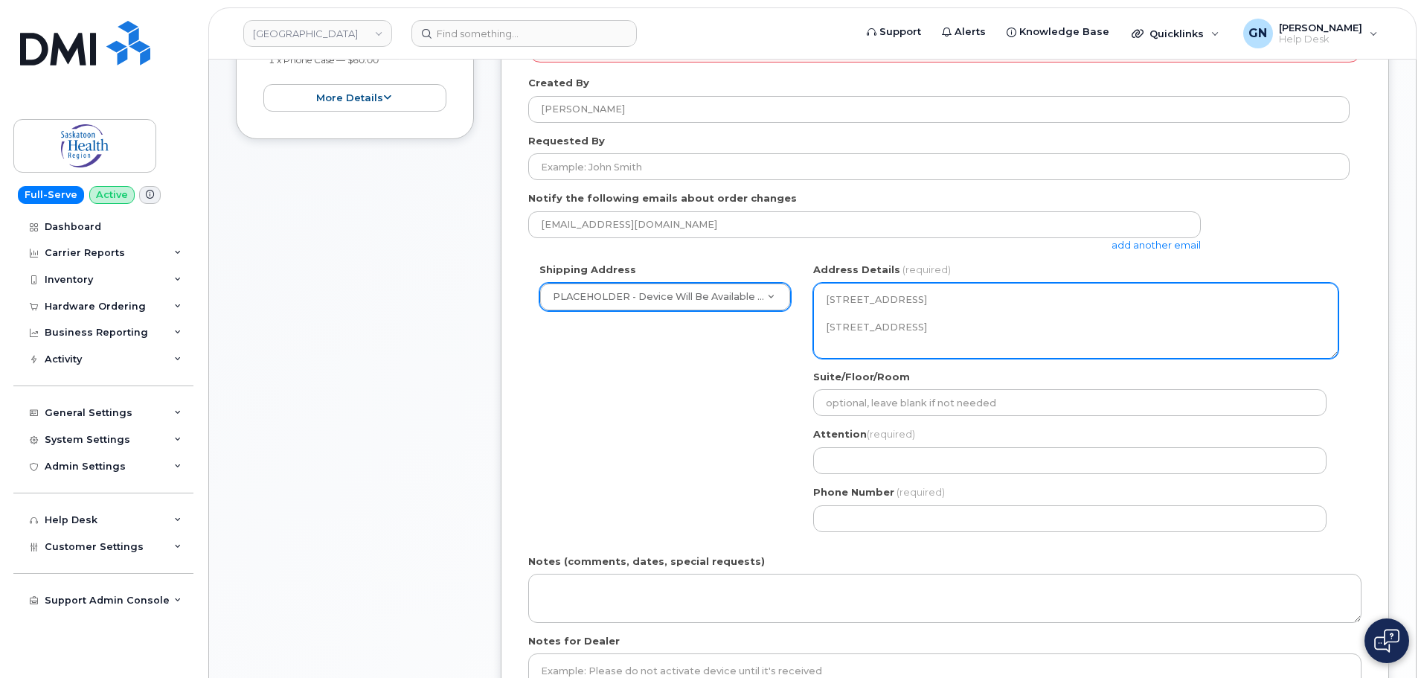
click at [972, 324] on textarea "310 Idylwyld Dr N #101 Saskatoon Saskatchewan S7L 0Z2" at bounding box center [1075, 321] width 525 height 76
drag, startPoint x: 1025, startPoint y: 327, endPoint x: 888, endPoint y: 292, distance: 141.1
click at [888, 292] on textarea "310 Idylwyld Dr N #101 Saskatoon Saskatchewan S7L 0Z2" at bounding box center [1075, 321] width 525 height 76
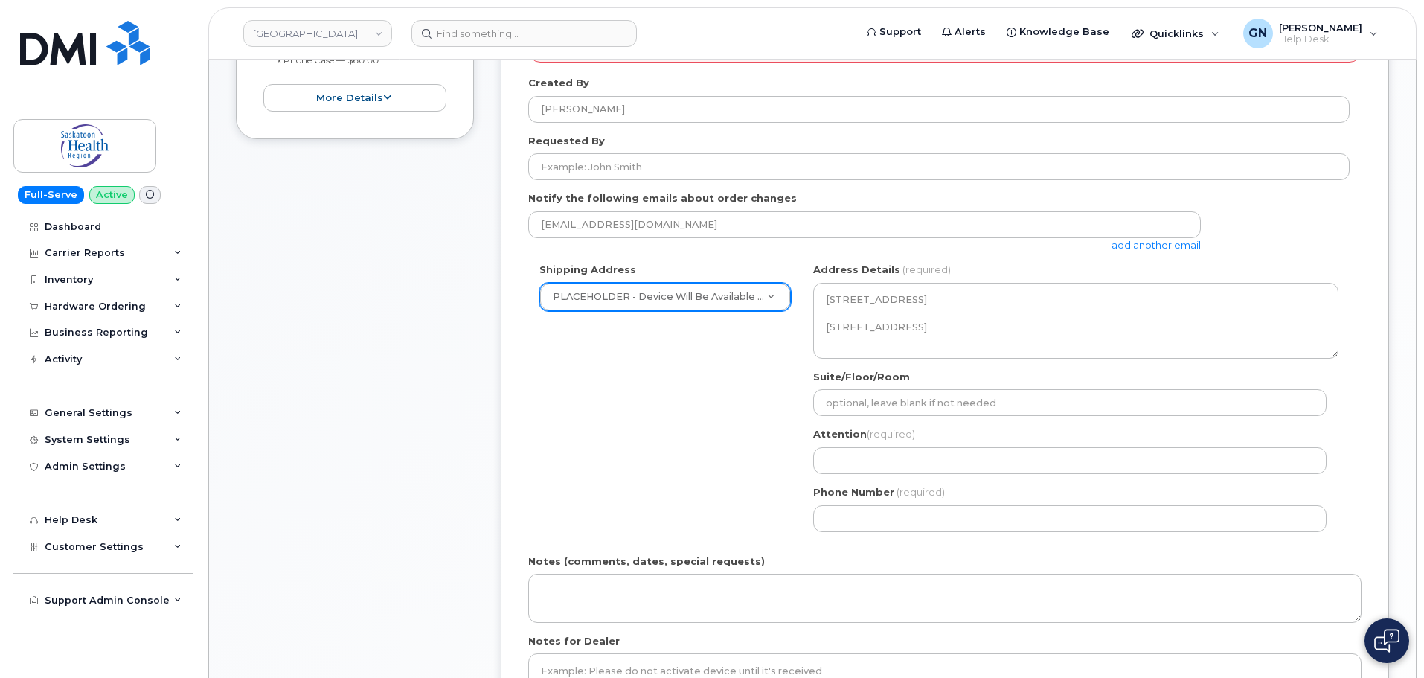
click at [785, 381] on div "Shipping Address PLACEHOLDER - Device Will Be Available for Pickup at Dealer PL…" at bounding box center [938, 403] width 821 height 280
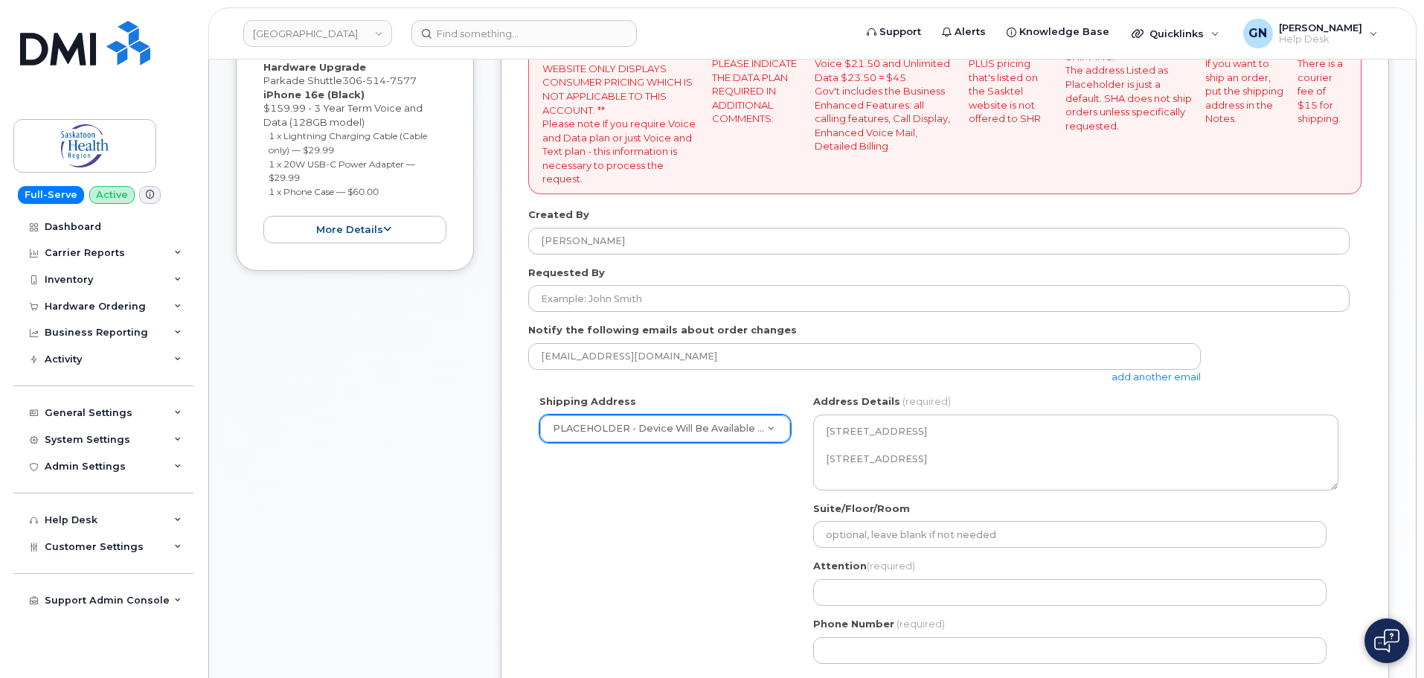
scroll to position [446, 0]
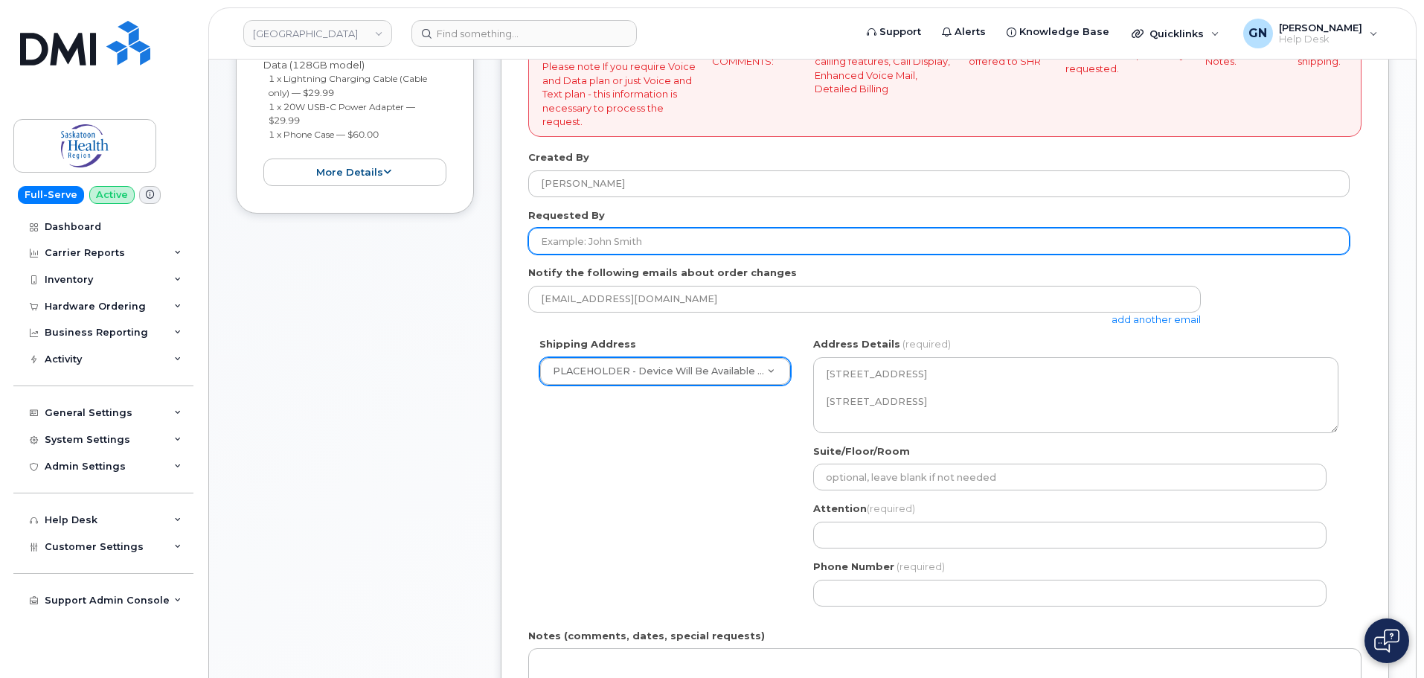
click at [718, 237] on input "Requested By" at bounding box center [938, 241] width 821 height 27
paste input "Greg Panio"
type input "Greg Panio"
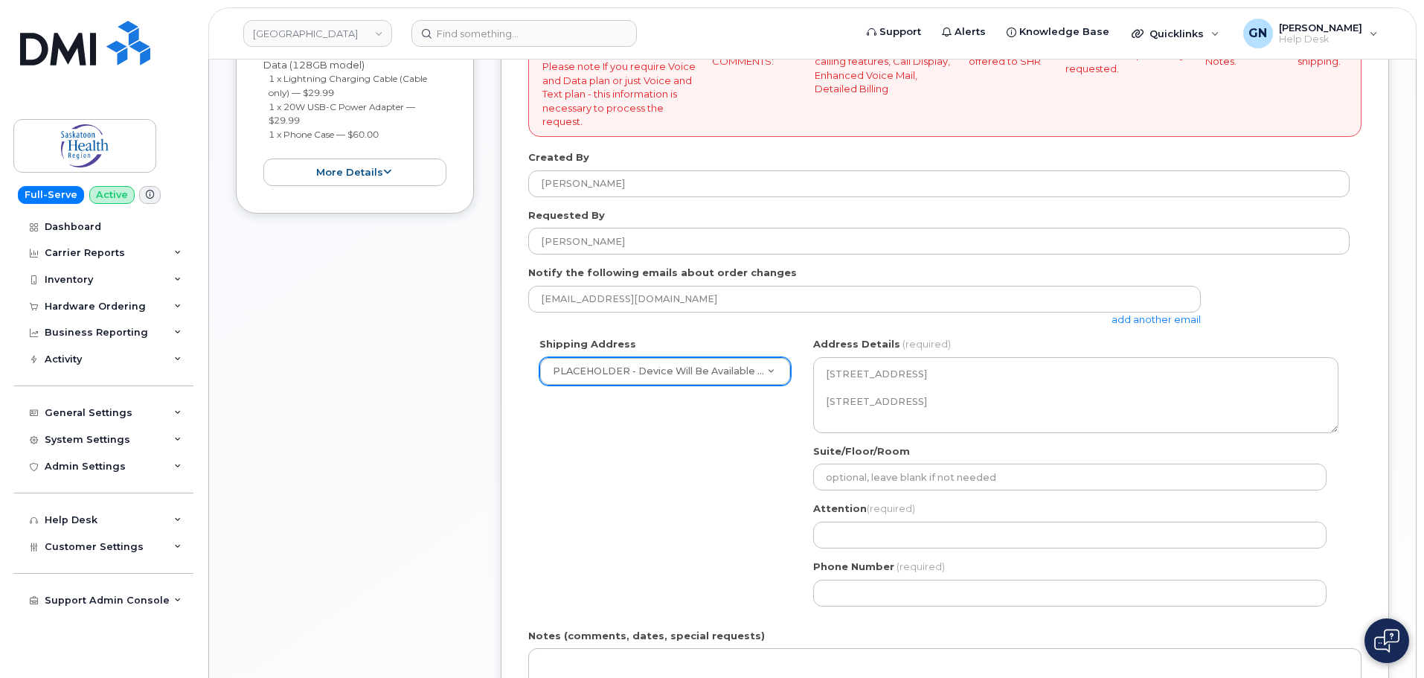
click at [656, 489] on div "Shipping Address PLACEHOLDER - Device Will Be Available for Pickup at Dealer PL…" at bounding box center [938, 477] width 821 height 280
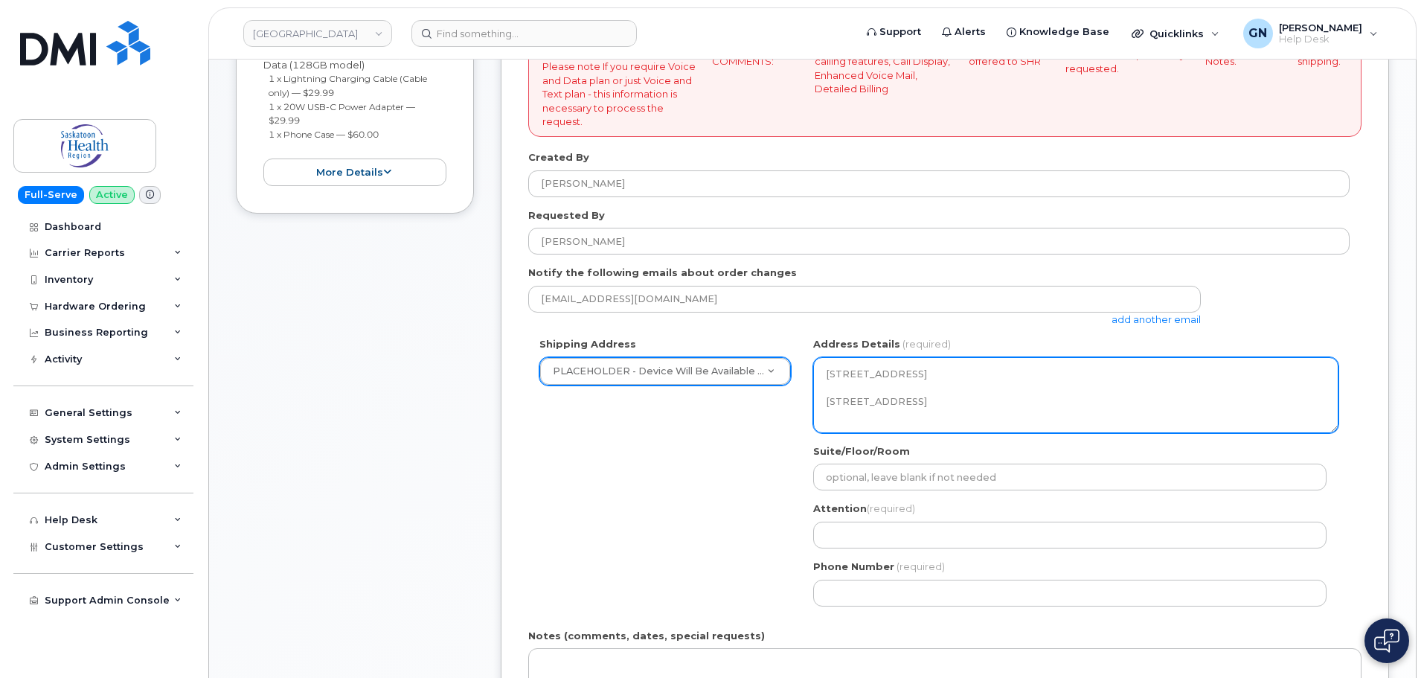
click at [912, 397] on textarea "310 Idylwyld Dr N #101 Saskatoon Saskatchewan S7L 0Z2" at bounding box center [1075, 395] width 525 height 76
click at [912, 396] on textarea "310 Idylwyld Dr N #101 Saskatoon Saskatchewan S7L 0Z2" at bounding box center [1075, 395] width 525 height 76
click at [814, 405] on textarea "310 Idylwyld Dr N #101 Saskatoon Saskatchewan S7L 0Z2" at bounding box center [1075, 395] width 525 height 76
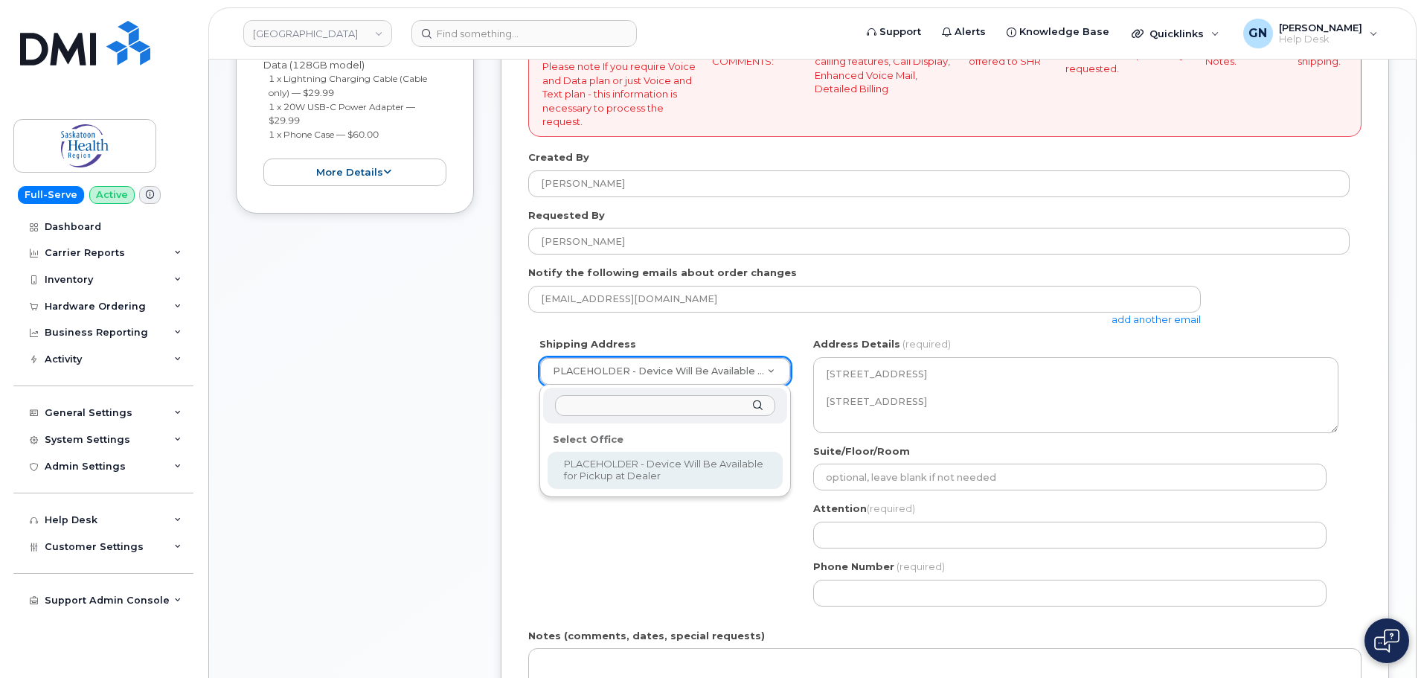
click at [609, 407] on input "text" at bounding box center [665, 406] width 220 height 22
paste input "103 Hospital dr"
type input "1"
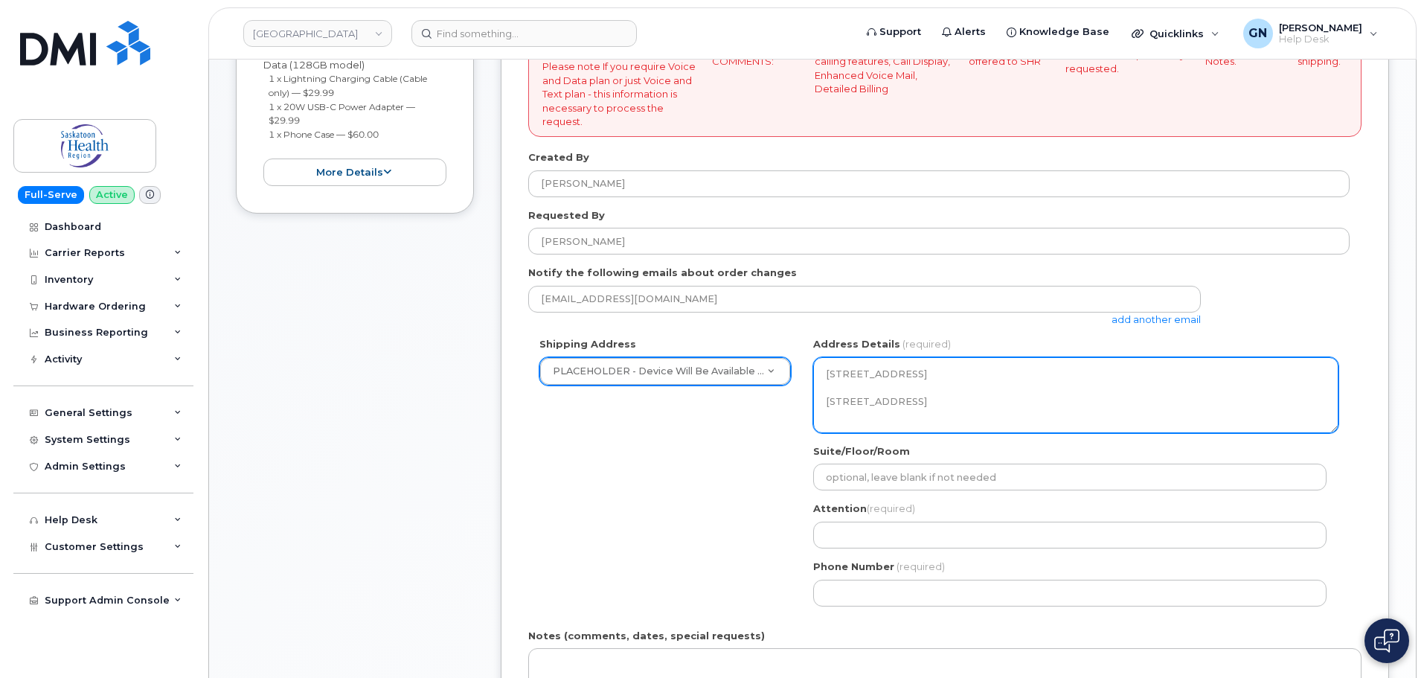
click at [941, 407] on textarea "310 Idylwyld Dr N #101 Saskatoon Saskatchewan S7L 0Z2" at bounding box center [1075, 395] width 525 height 76
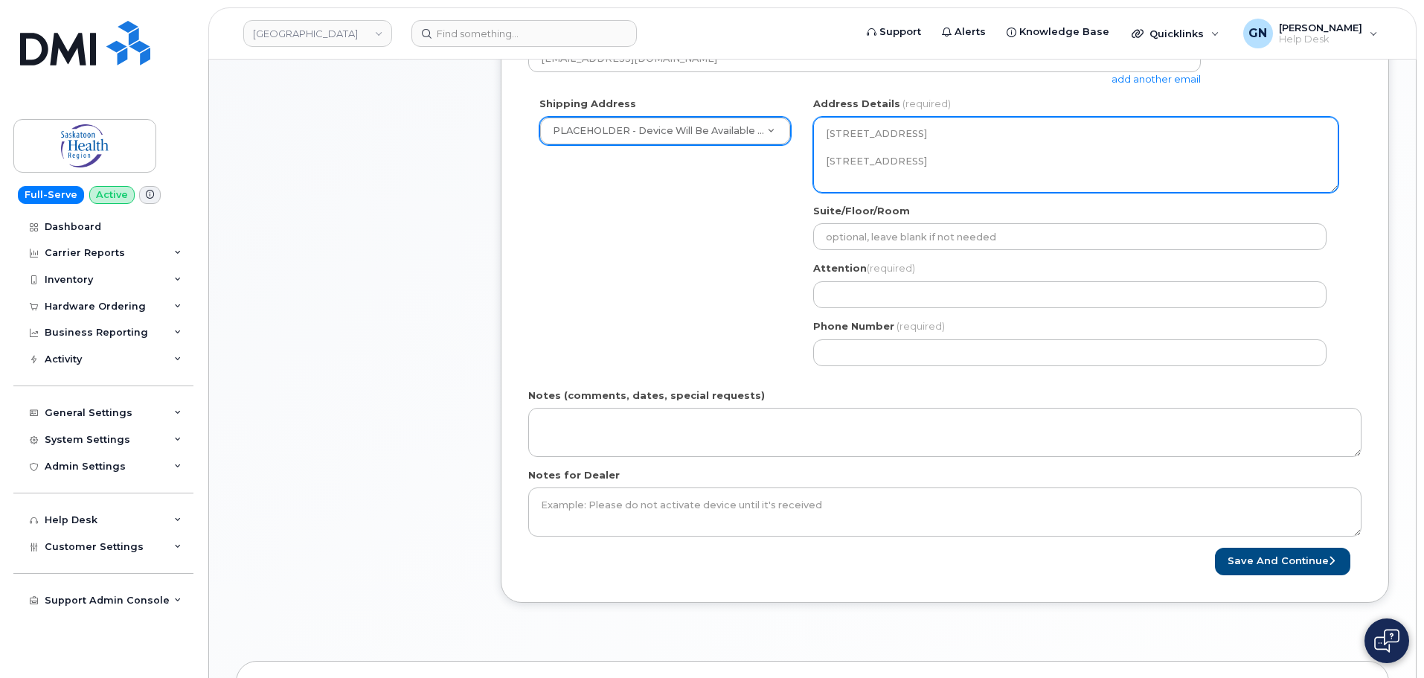
scroll to position [670, 0]
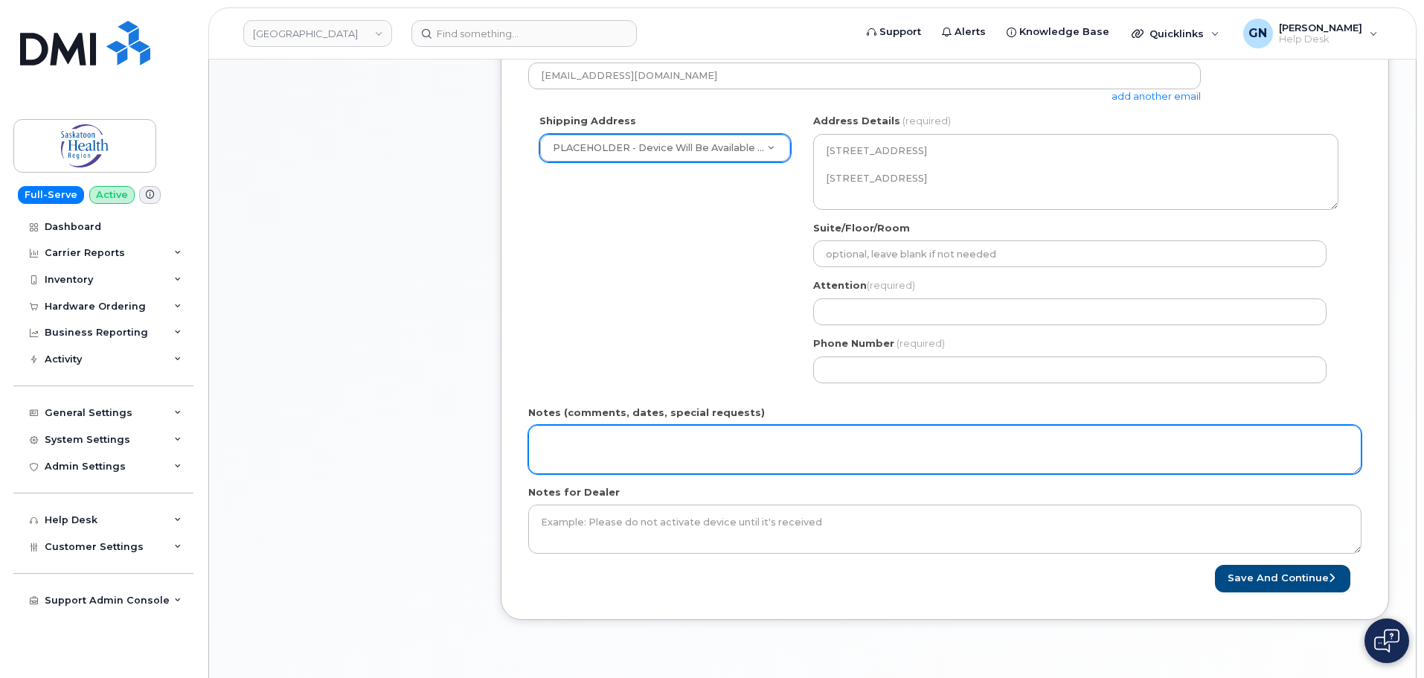
click at [742, 455] on textarea "Notes (comments, dates, special requests)" at bounding box center [944, 449] width 833 height 49
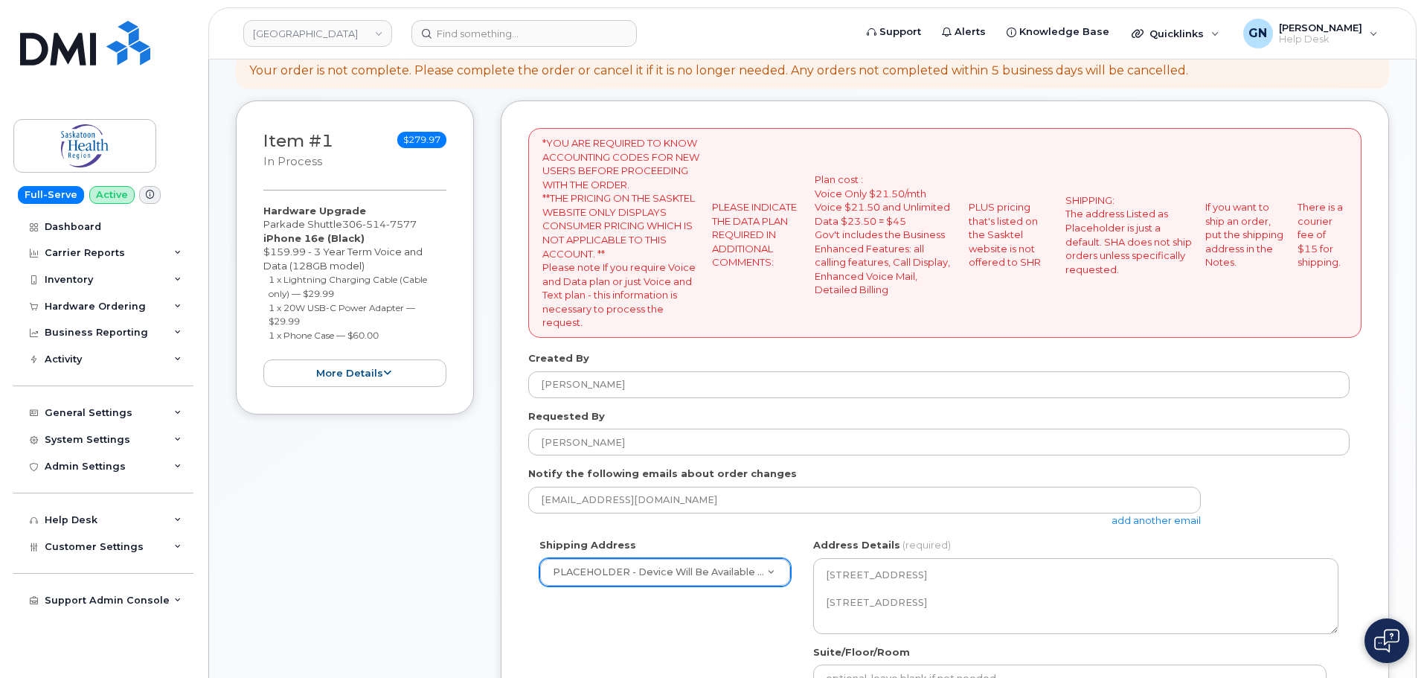
scroll to position [223, 0]
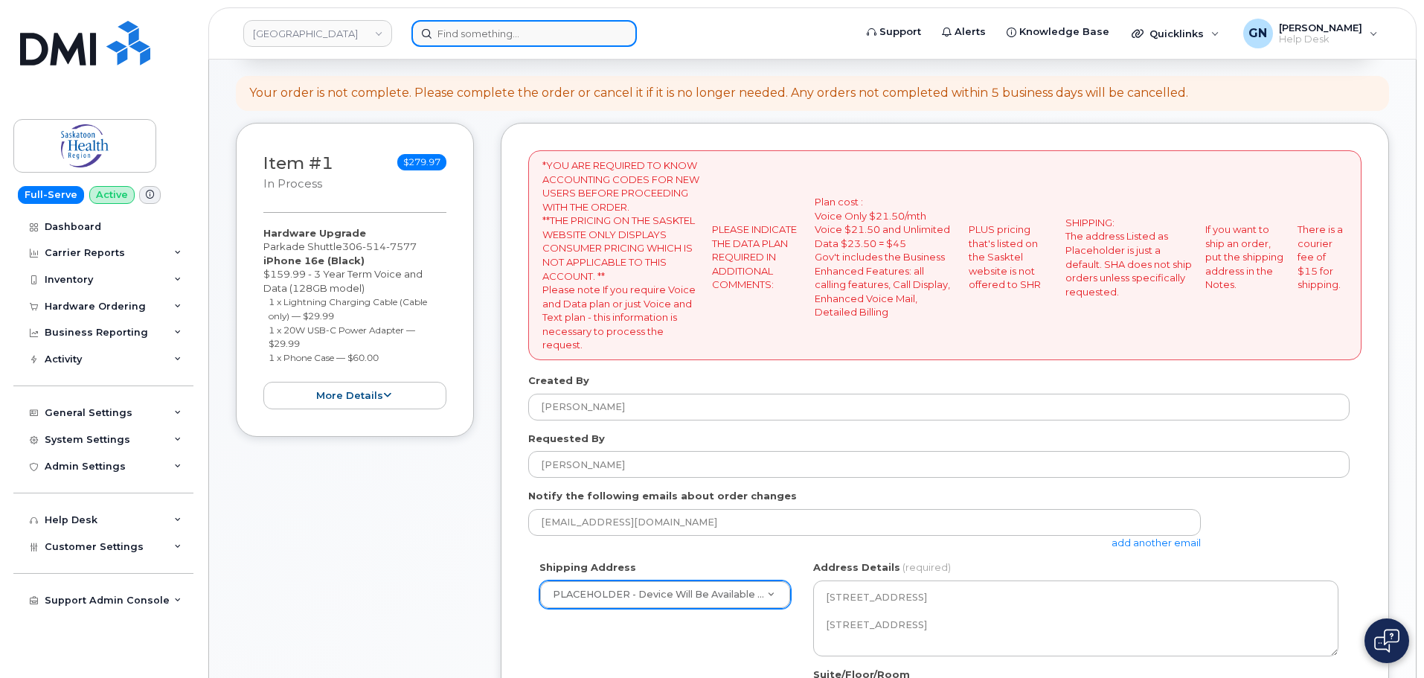
click at [490, 42] on input at bounding box center [523, 33] width 225 height 27
paste input "3065147577"
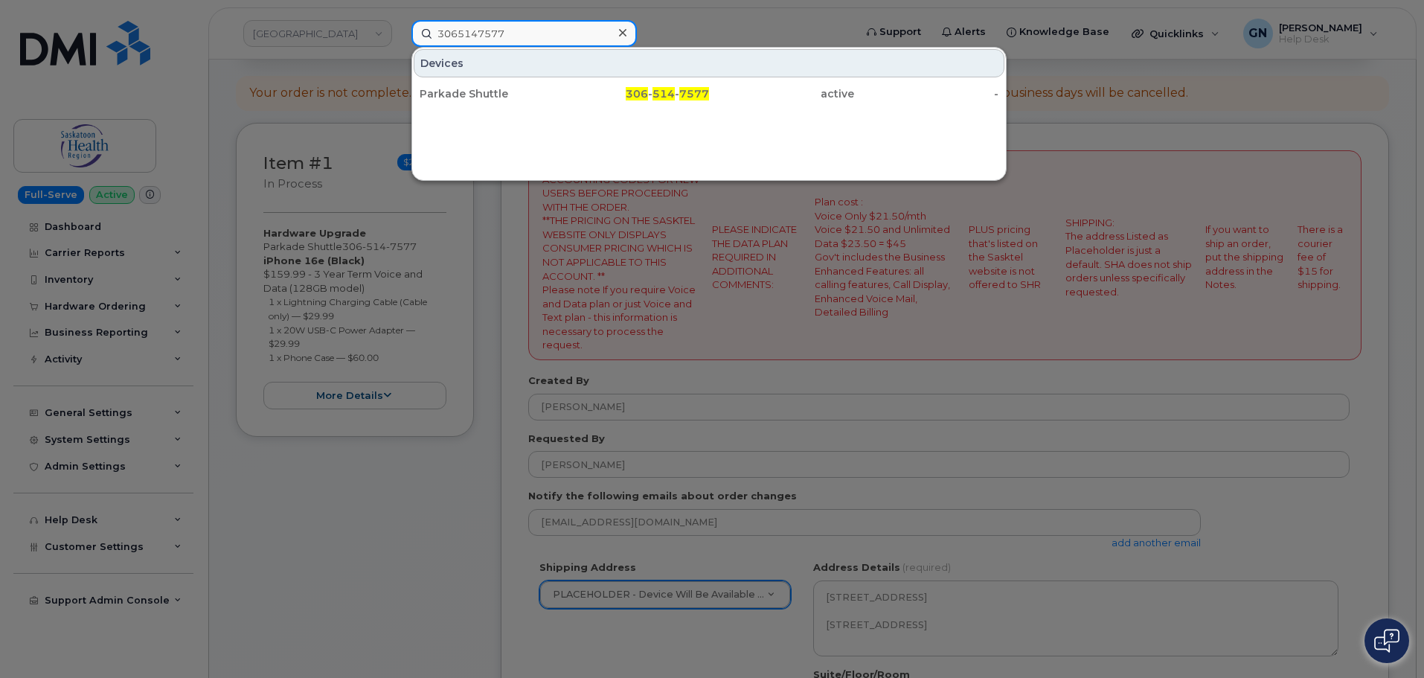
type input "3065147577"
drag, startPoint x: 938, startPoint y: 367, endPoint x: 943, endPoint y: 346, distance: 21.7
click at [940, 362] on div at bounding box center [712, 339] width 1424 height 678
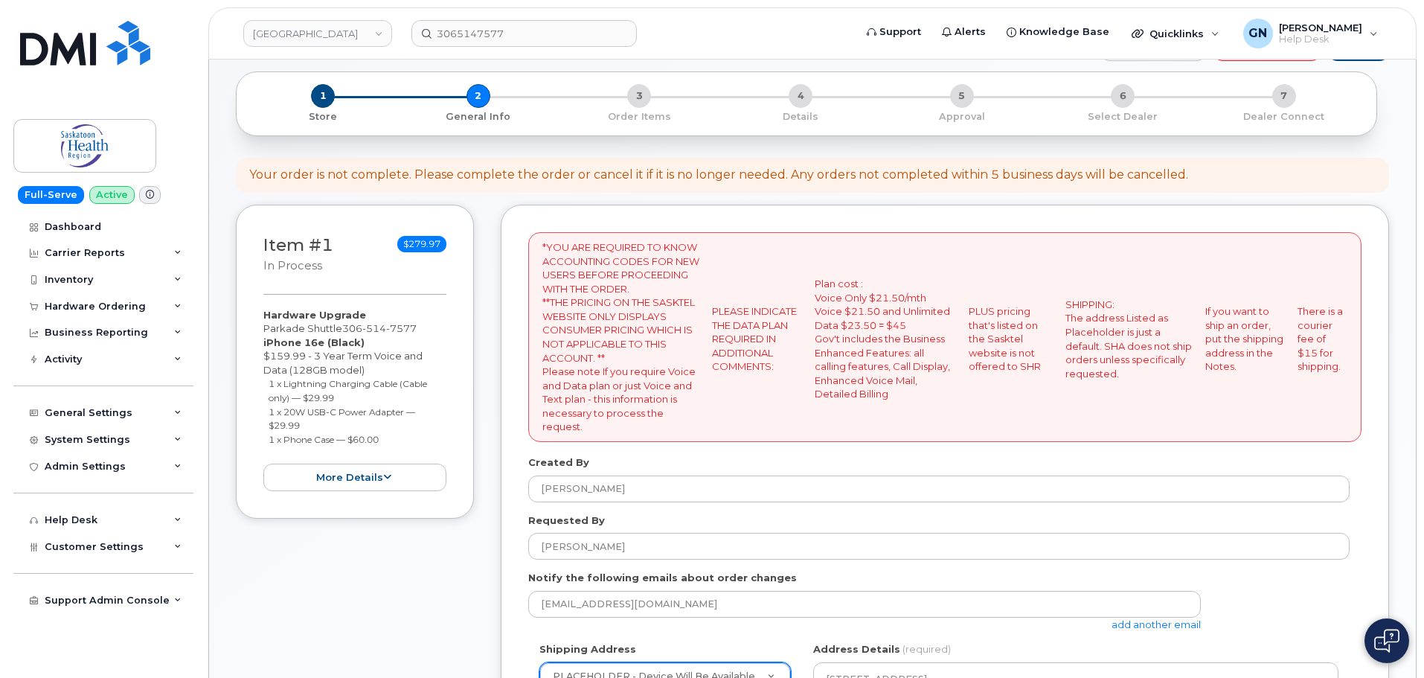
scroll to position [0, 0]
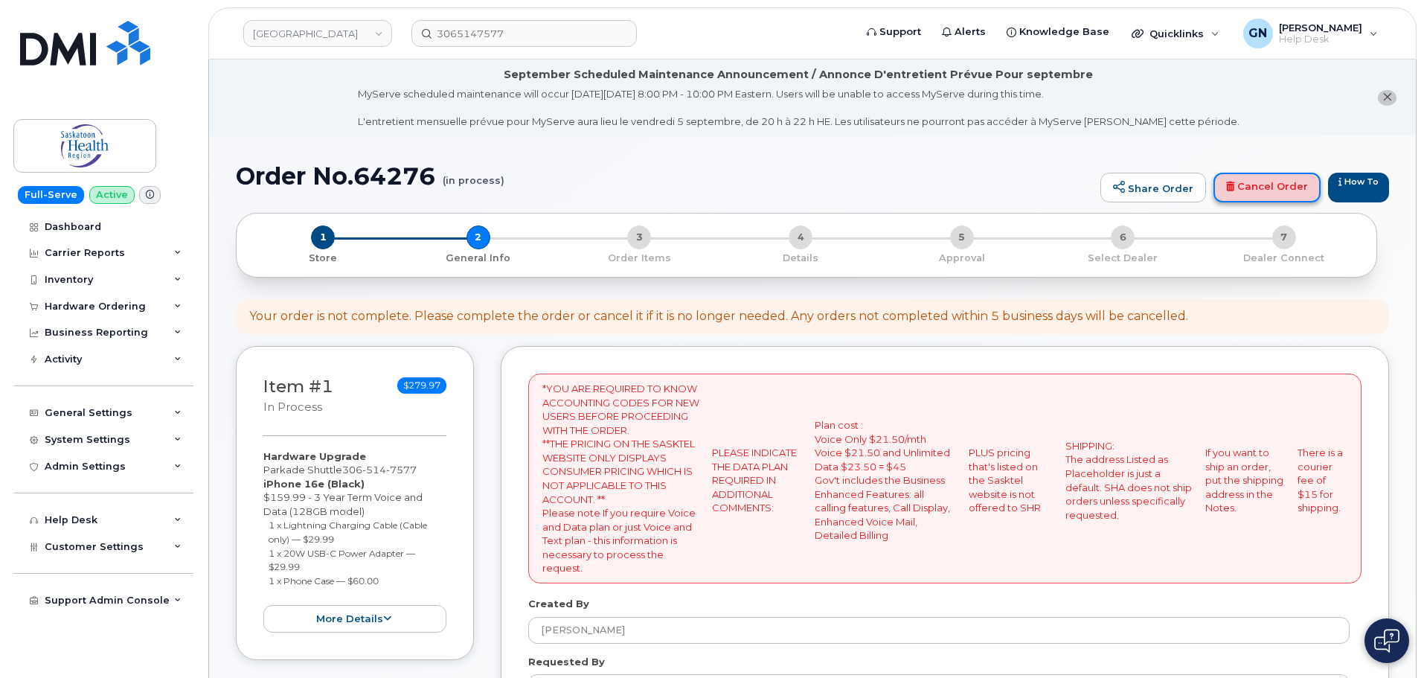
click at [1268, 191] on link "Cancel Order" at bounding box center [1267, 188] width 107 height 30
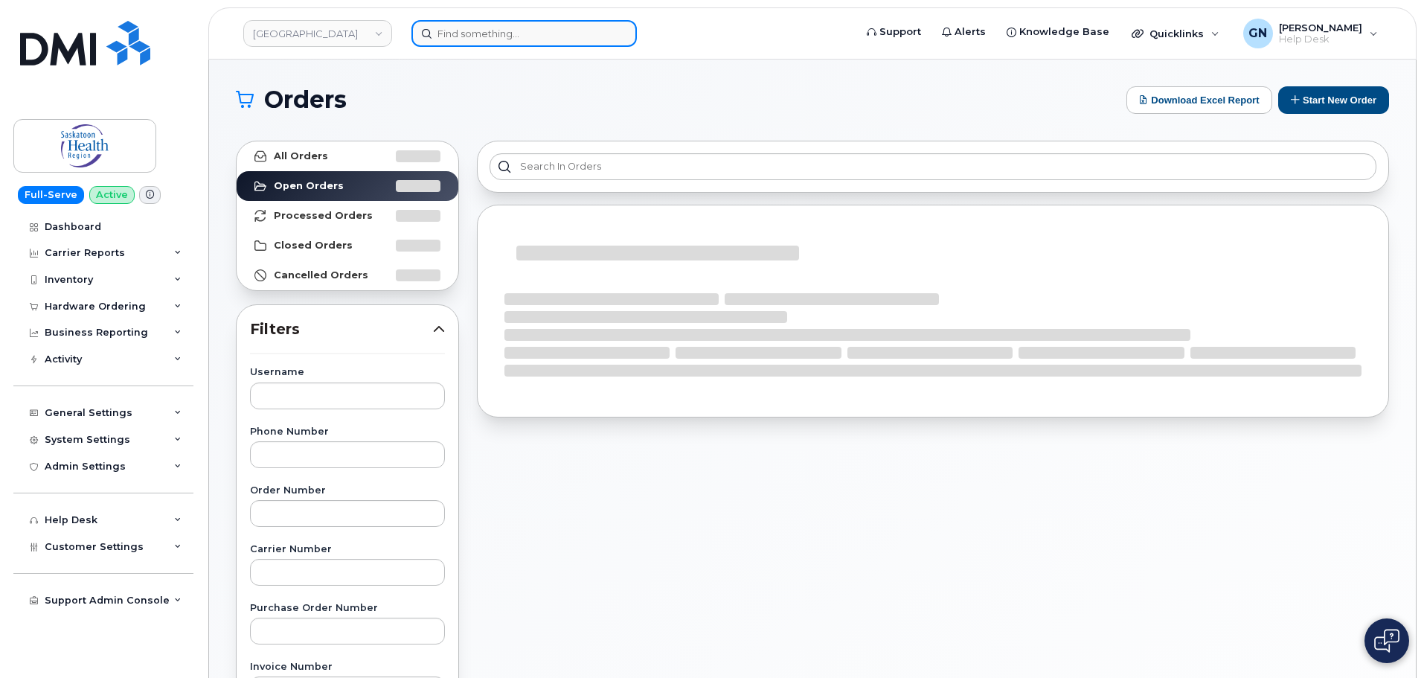
click at [491, 26] on input at bounding box center [523, 33] width 225 height 27
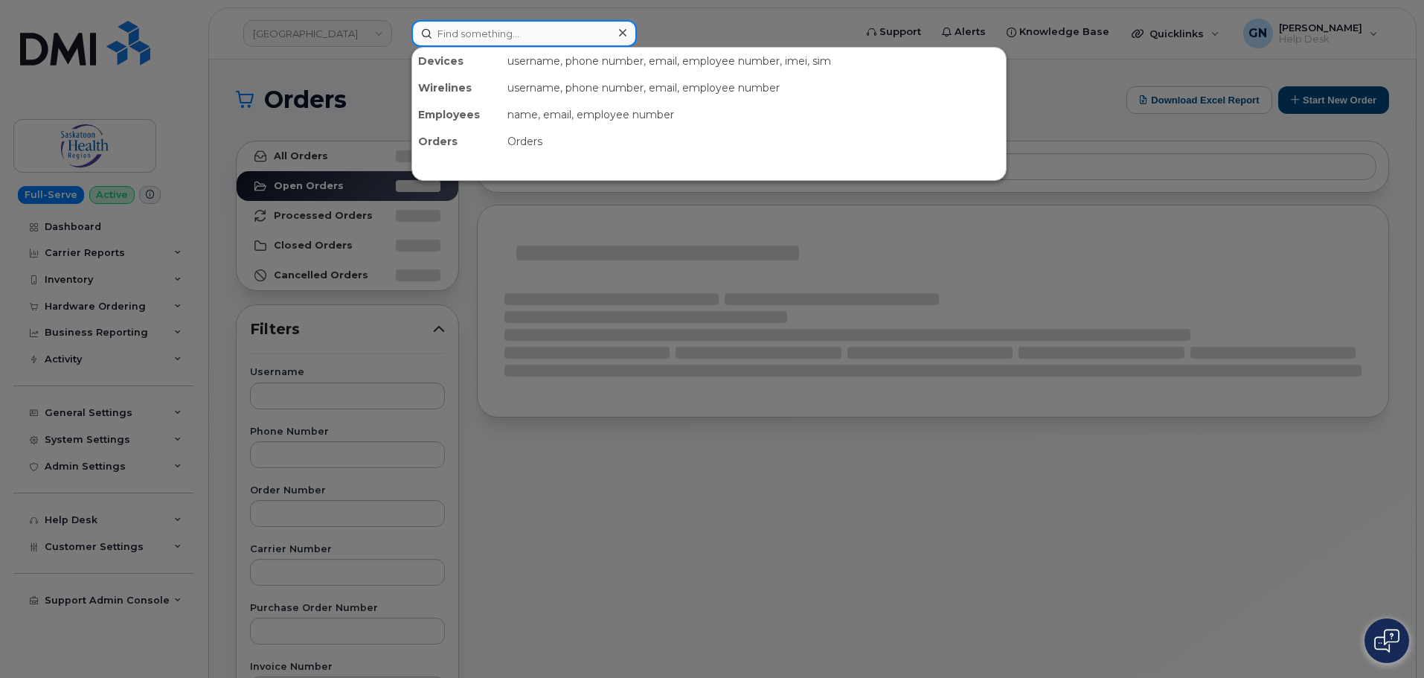
paste input "3065147577"
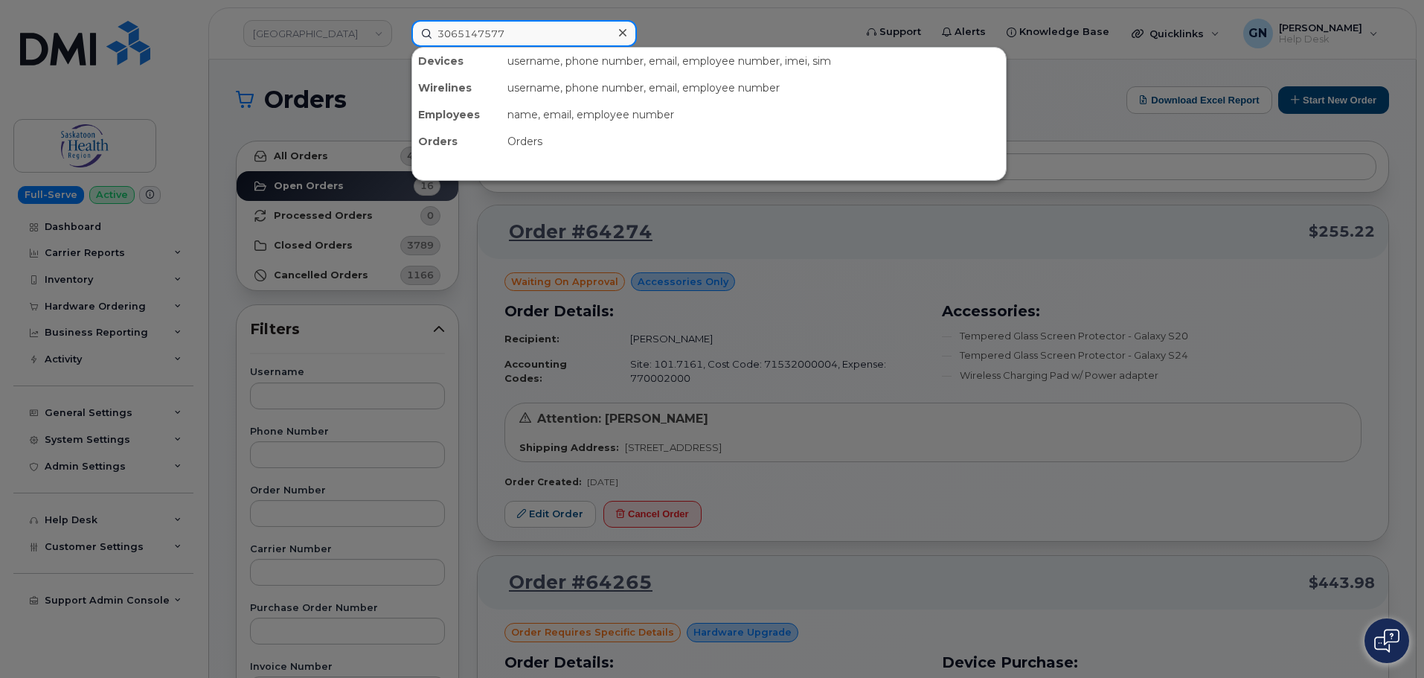
type input "3065147577"
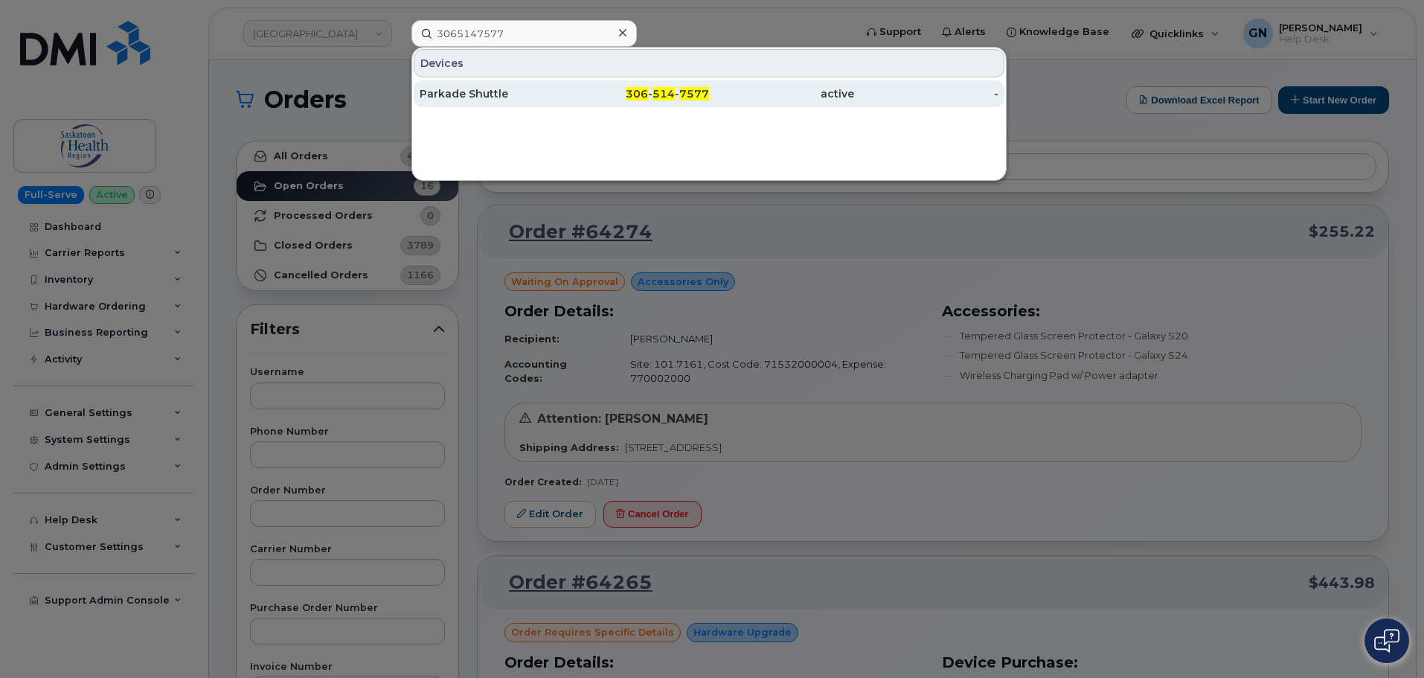
click at [520, 90] on div "Parkade Shuttle" at bounding box center [492, 93] width 145 height 15
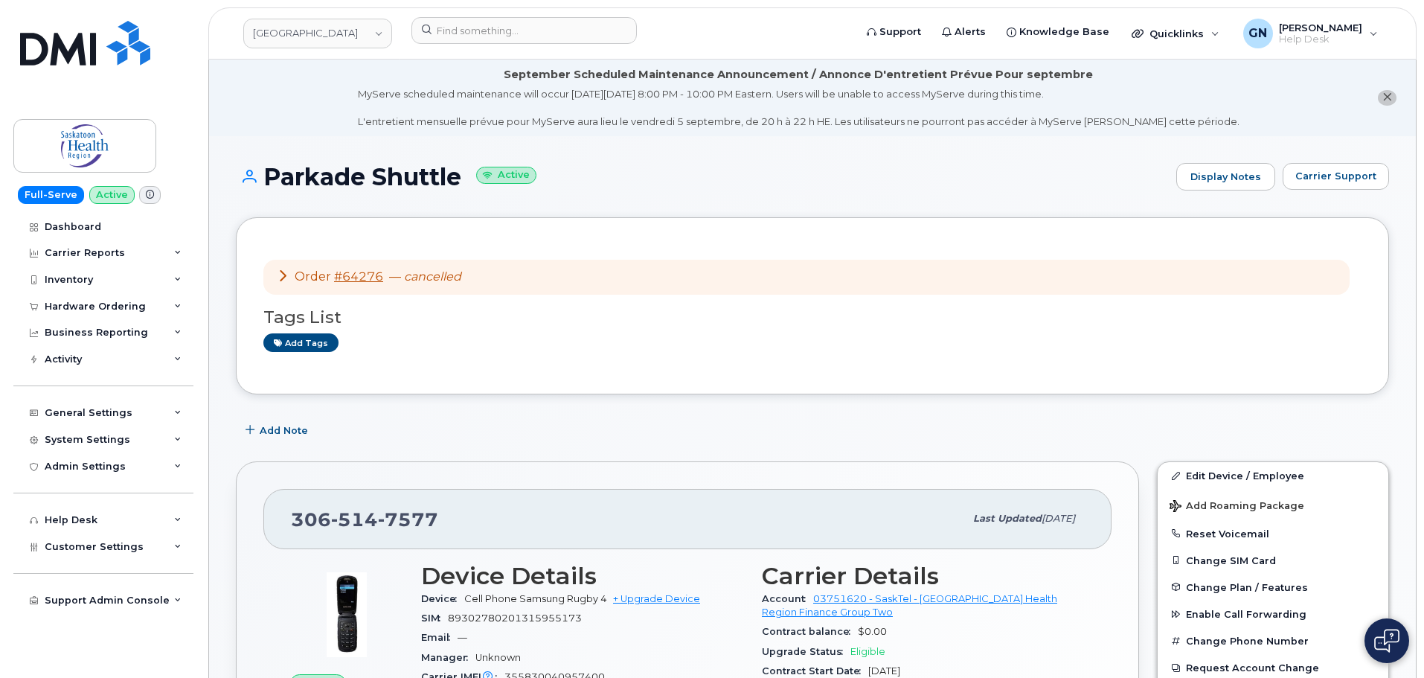
click at [333, 180] on h1 "Parkade Shuttle Active" at bounding box center [702, 177] width 933 height 26
drag, startPoint x: 333, startPoint y: 180, endPoint x: 414, endPoint y: 185, distance: 80.5
click at [414, 185] on h1 "Parkade Shuttle Active" at bounding box center [702, 177] width 933 height 26
copy h1 "Parkade Shuttle"
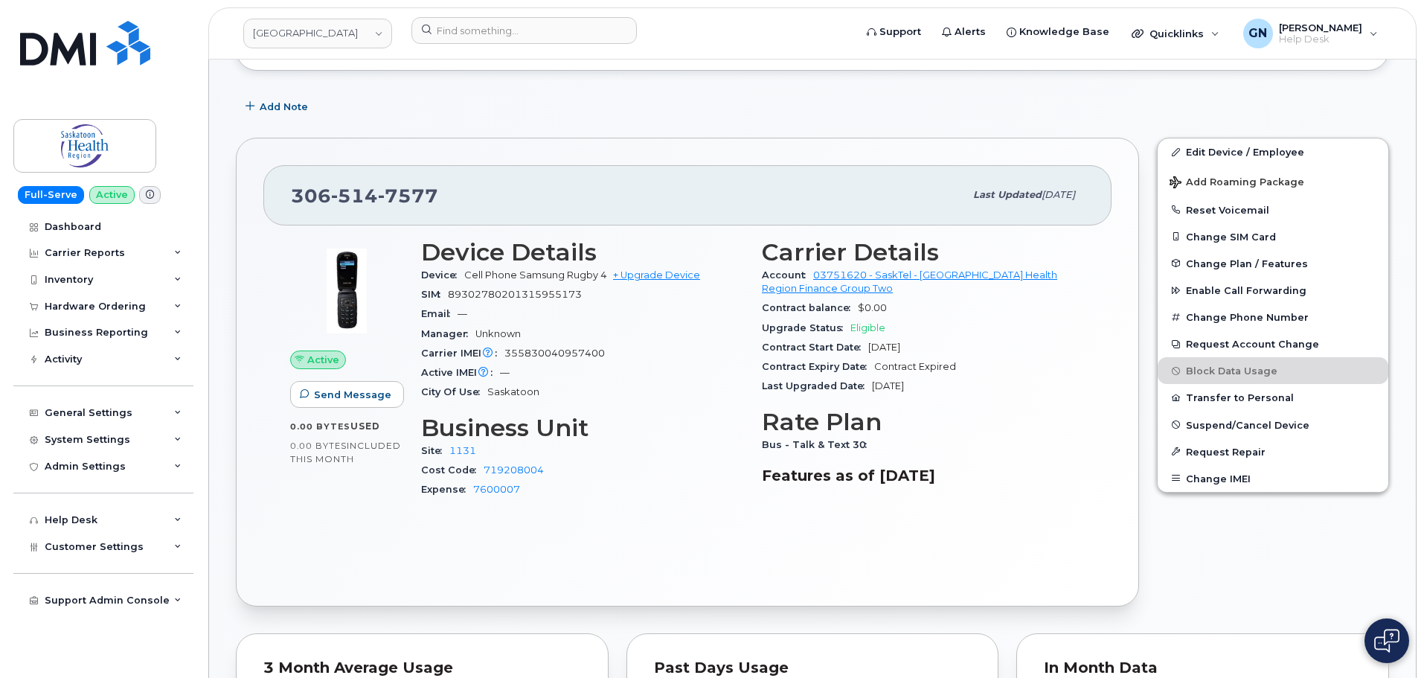
scroll to position [298, 0]
